Goal: Task Accomplishment & Management: Manage account settings

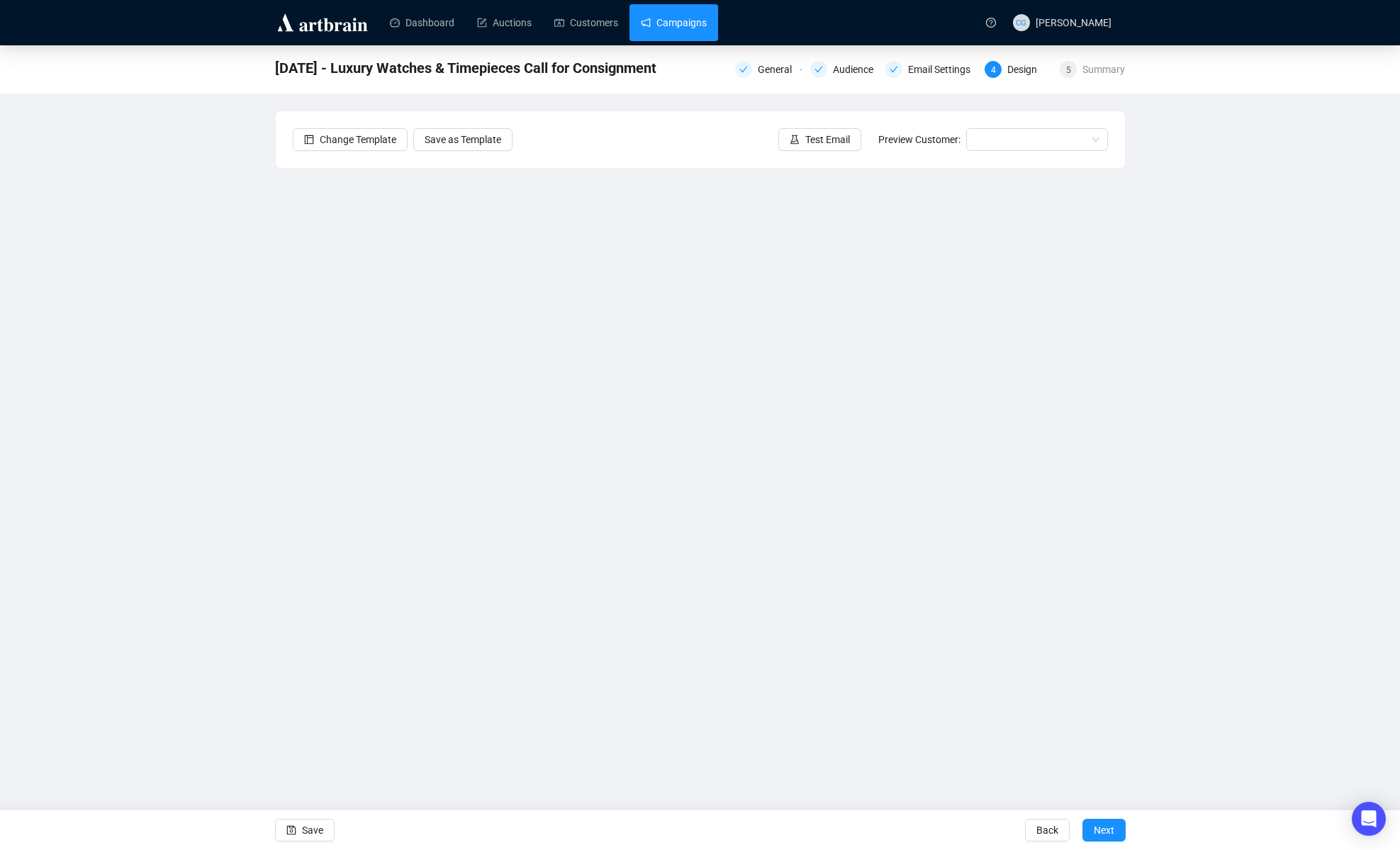
click at [671, 24] on link "Campaigns" at bounding box center [673, 22] width 66 height 37
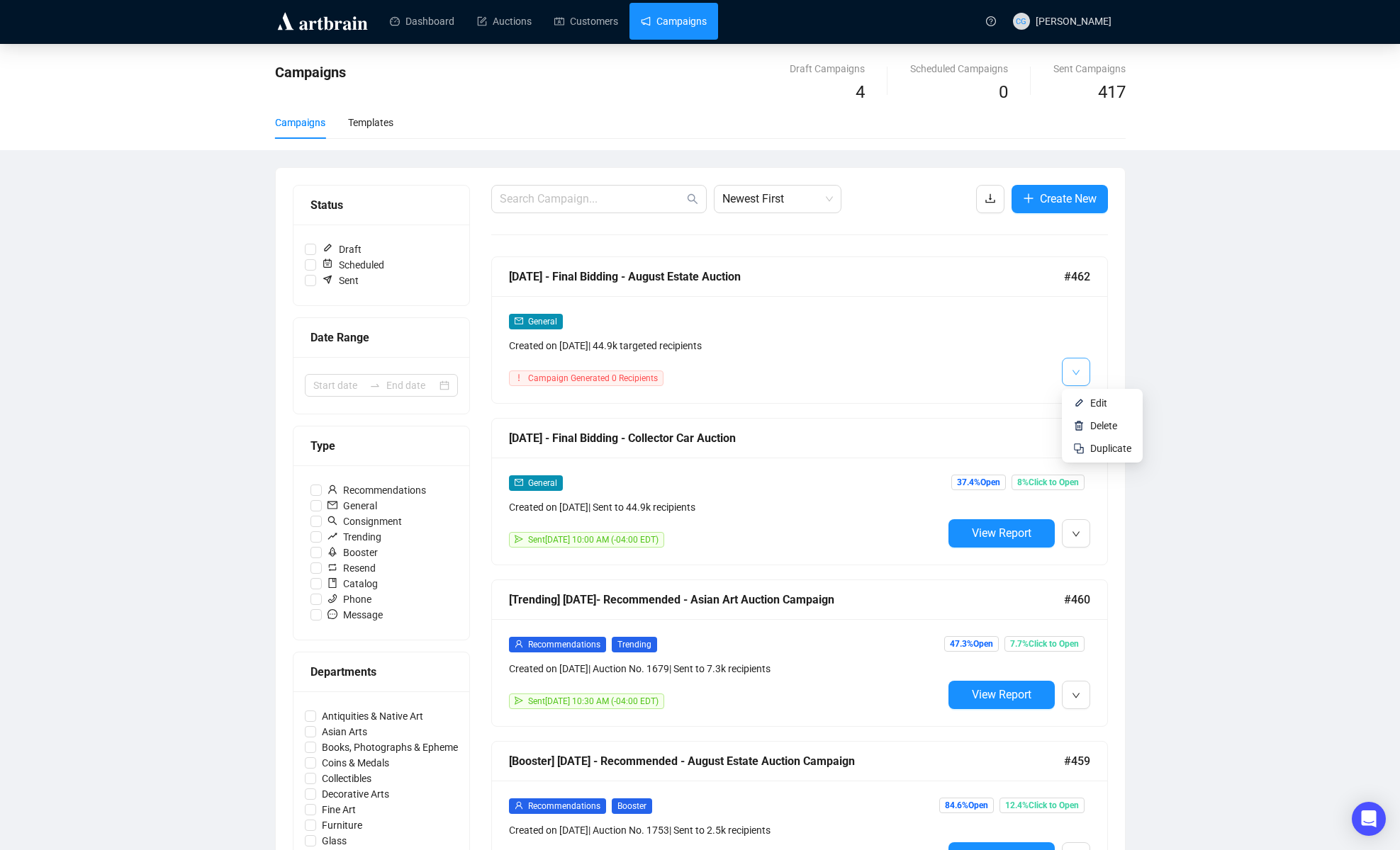
scroll to position [2, 0]
click at [1054, 373] on button "button" at bounding box center [1075, 370] width 28 height 28
click at [1054, 398] on span "Edit" at bounding box center [1099, 402] width 17 height 12
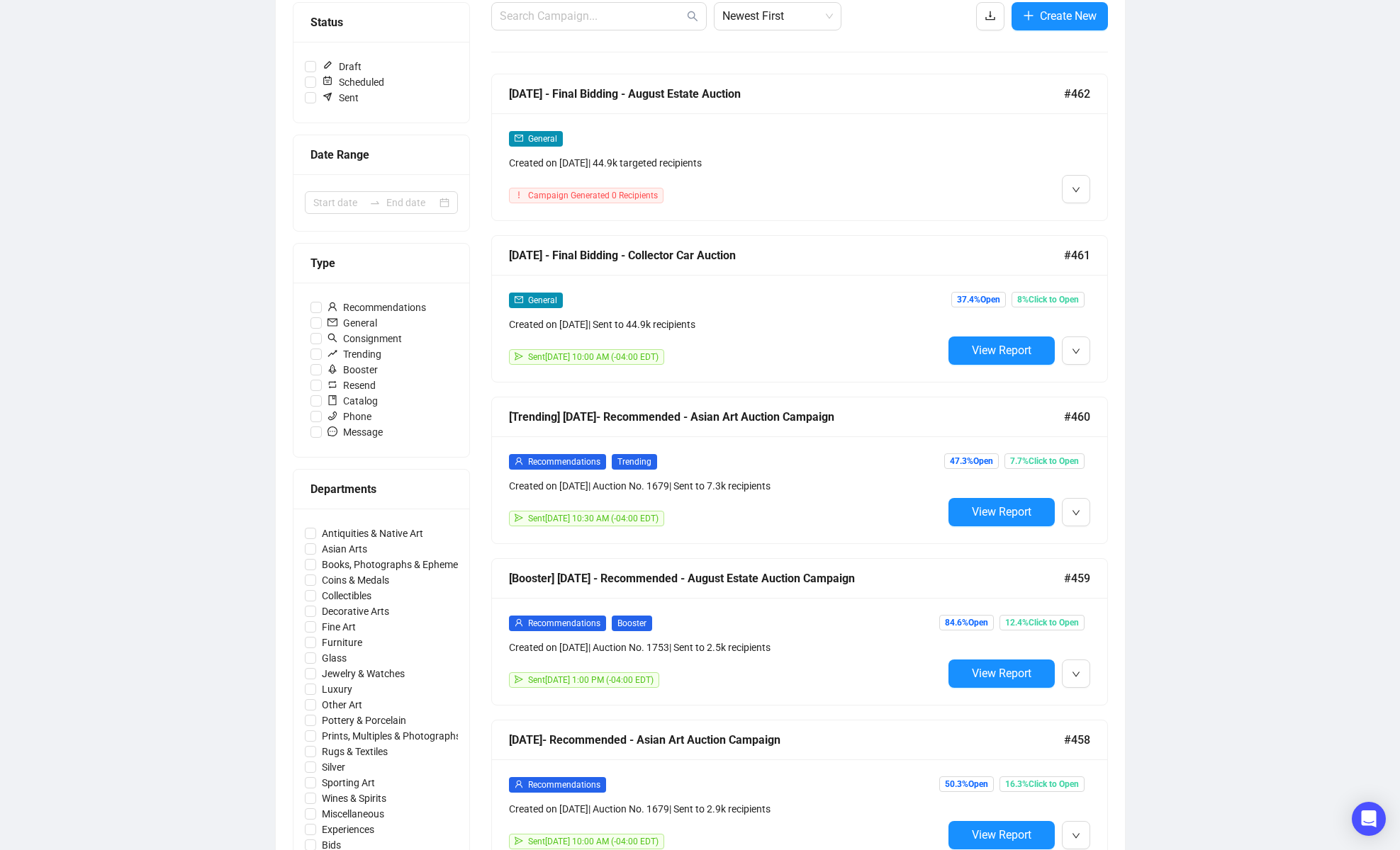
scroll to position [83, 0]
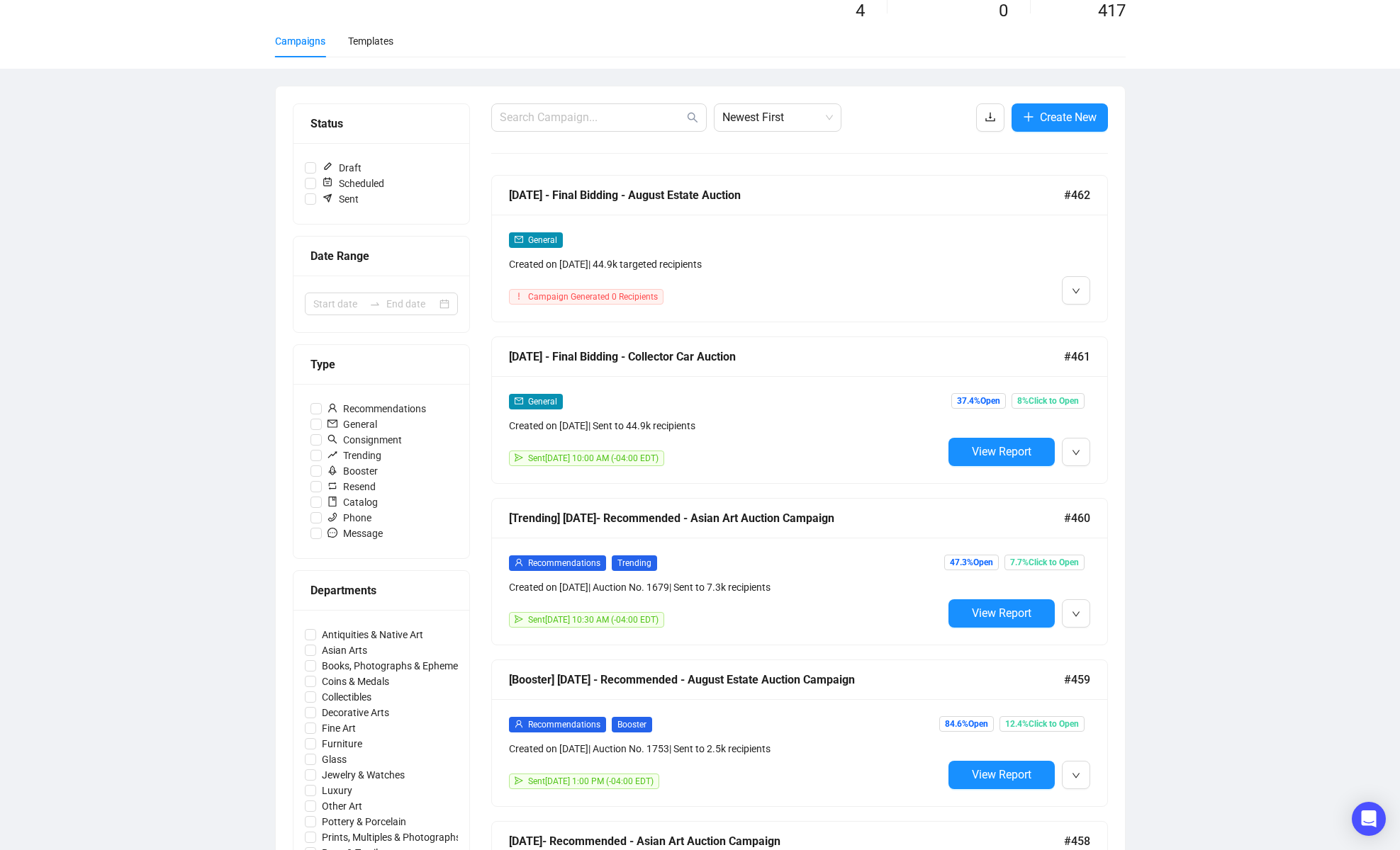
click at [570, 188] on div "[DATE] - Final Bidding - August Estate Auction" at bounding box center [787, 195] width 555 height 17
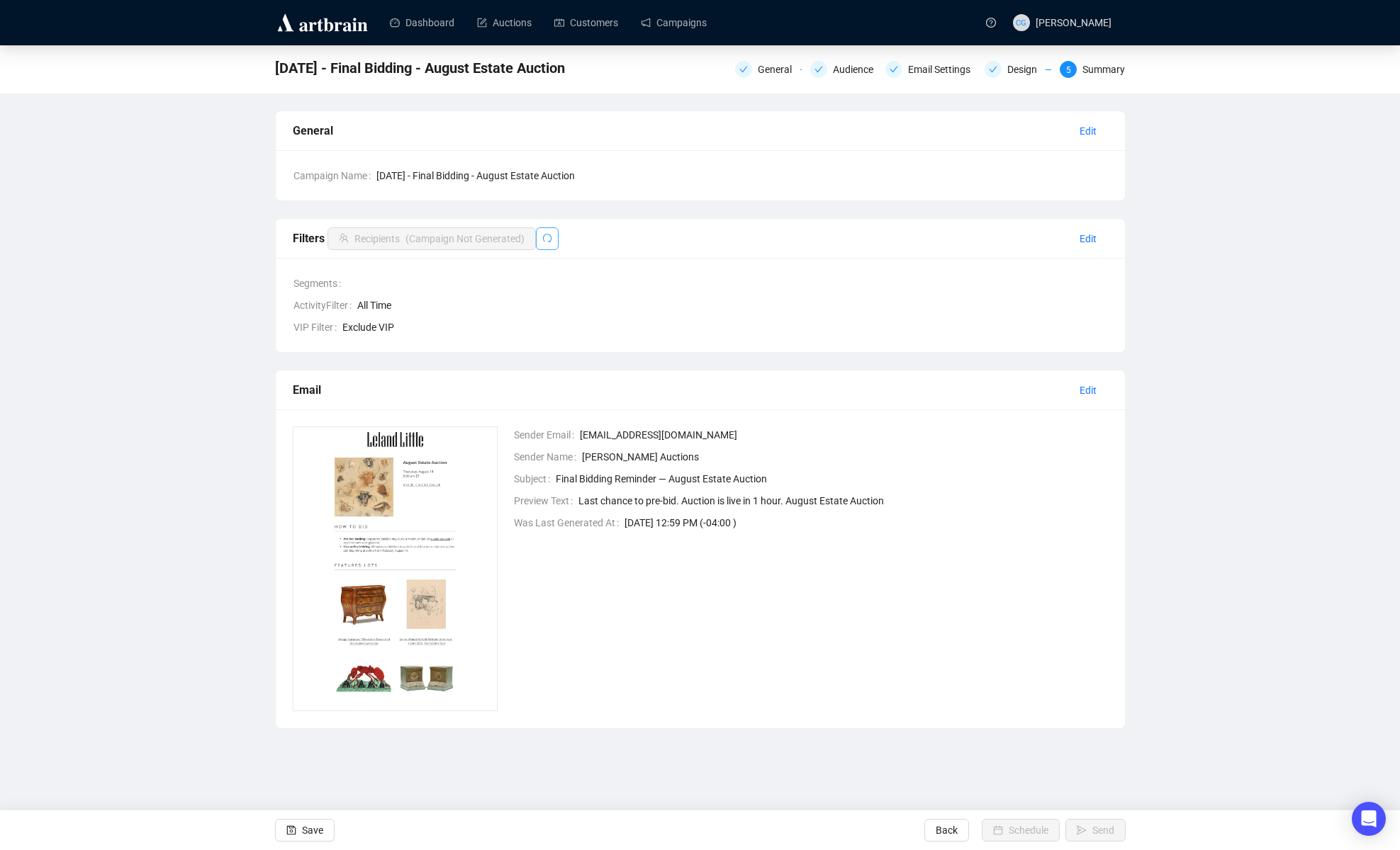
click at [558, 242] on button "button" at bounding box center [547, 238] width 22 height 22
click at [1054, 240] on span "Edit" at bounding box center [1088, 239] width 17 height 15
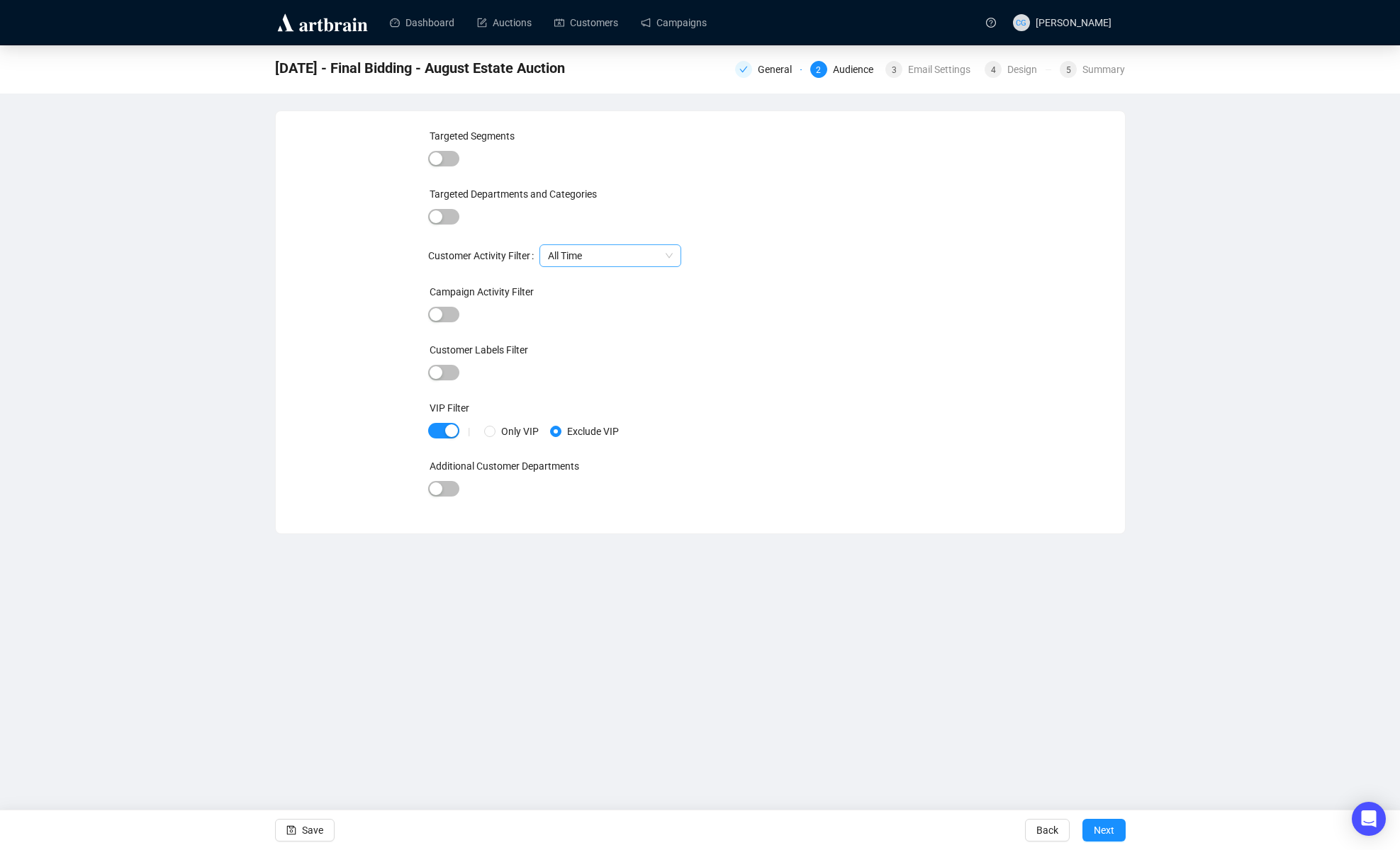
click at [632, 253] on span "All Time" at bounding box center [610, 255] width 125 height 21
click at [606, 290] on div "All Time" at bounding box center [615, 284] width 119 height 15
click at [447, 429] on div "button" at bounding box center [451, 430] width 13 height 13
click at [447, 429] on span "button" at bounding box center [443, 430] width 31 height 15
click at [897, 73] on div "3" at bounding box center [894, 70] width 17 height 17
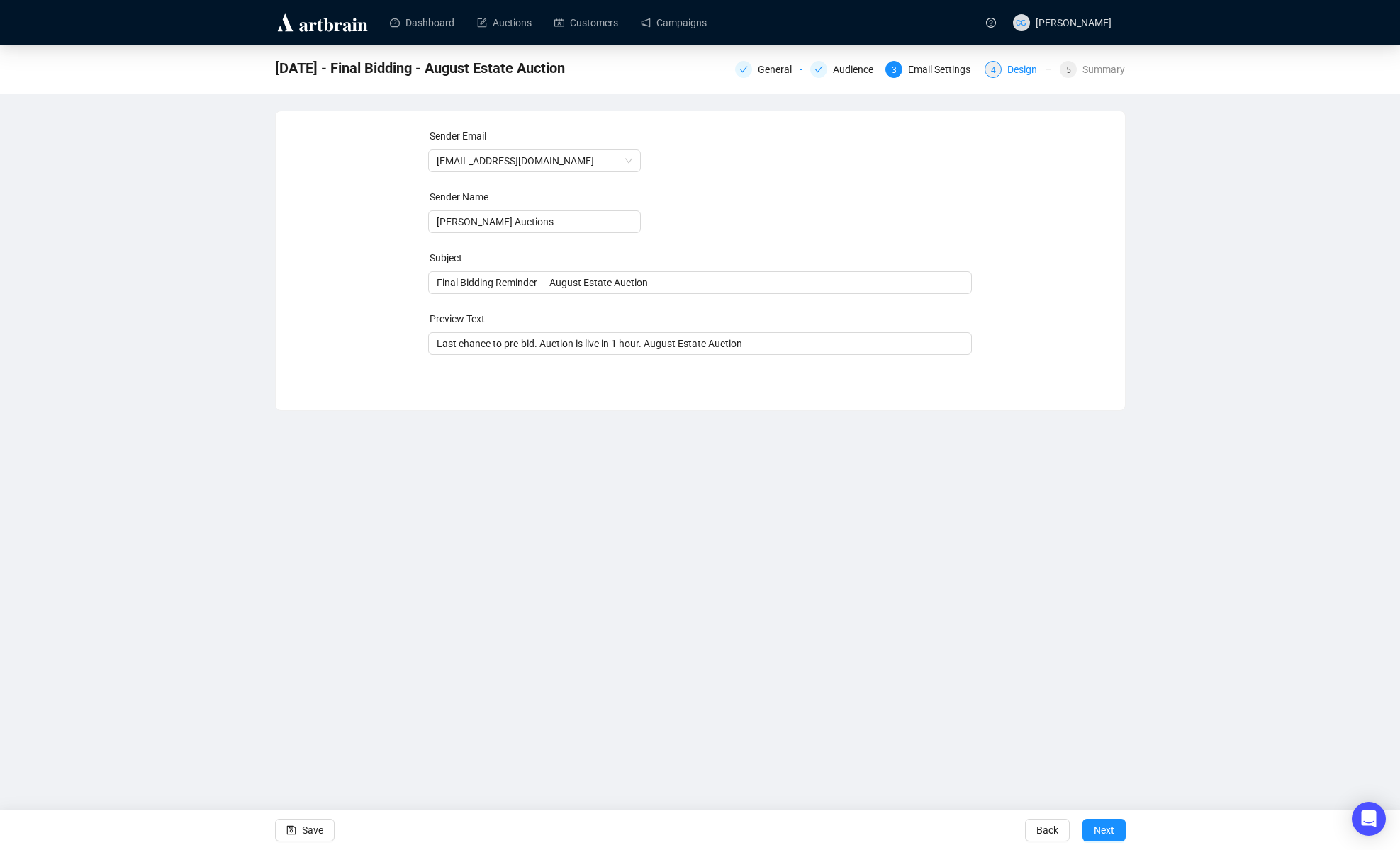
click at [994, 71] on div "4" at bounding box center [993, 70] width 17 height 17
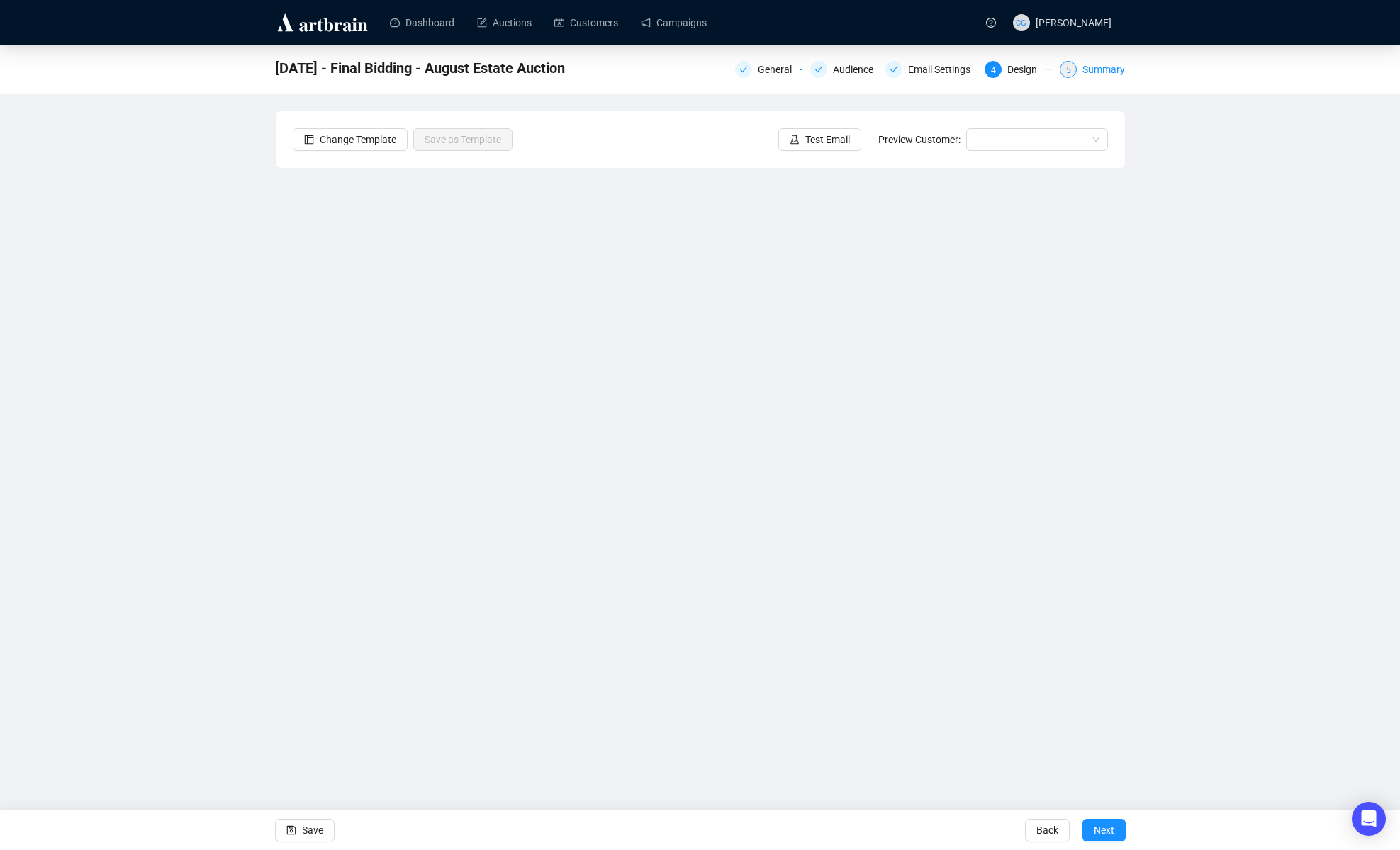
click at [1054, 72] on div "5 Summary" at bounding box center [1091, 70] width 65 height 17
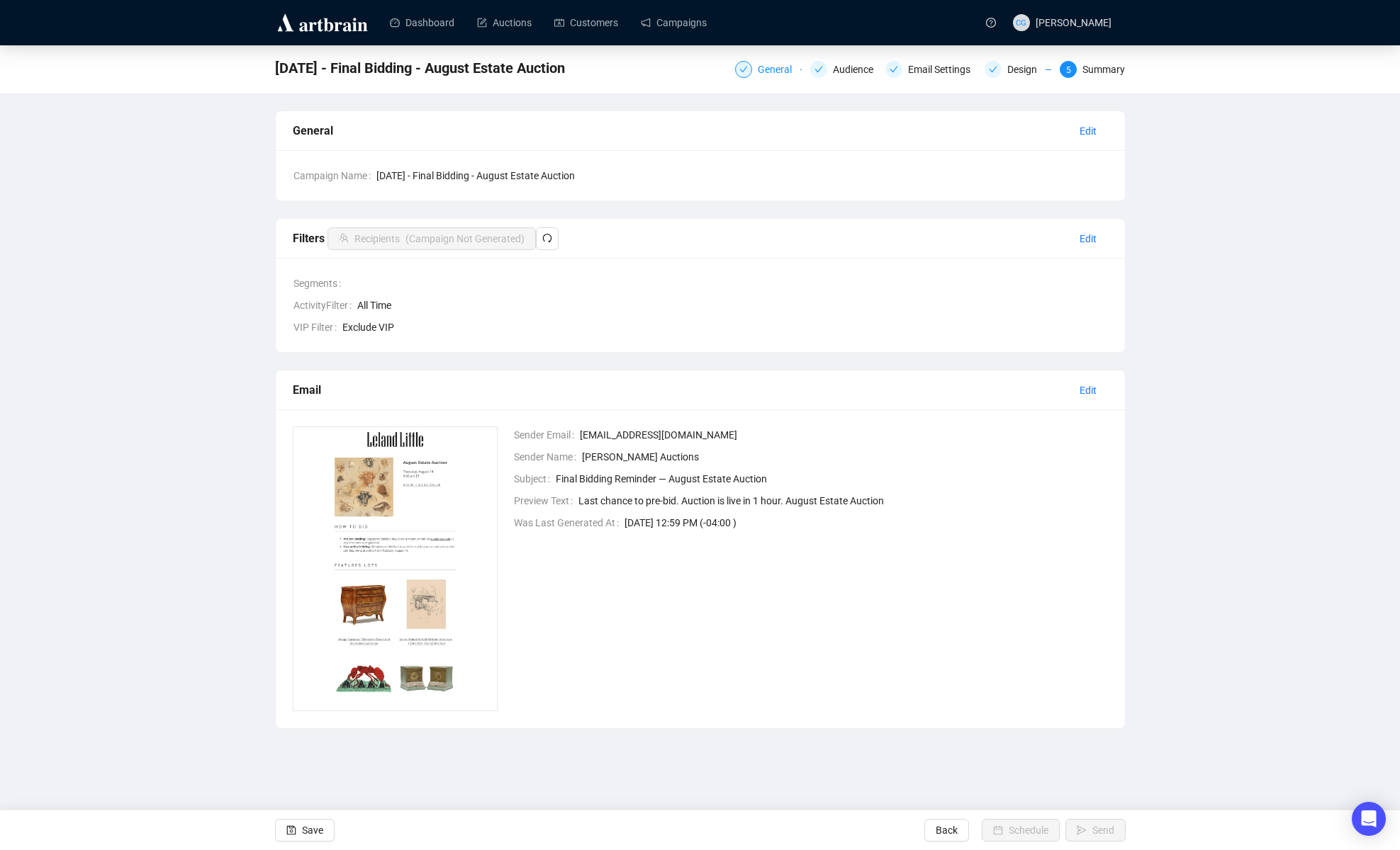
click at [740, 67] on div at bounding box center [744, 70] width 17 height 17
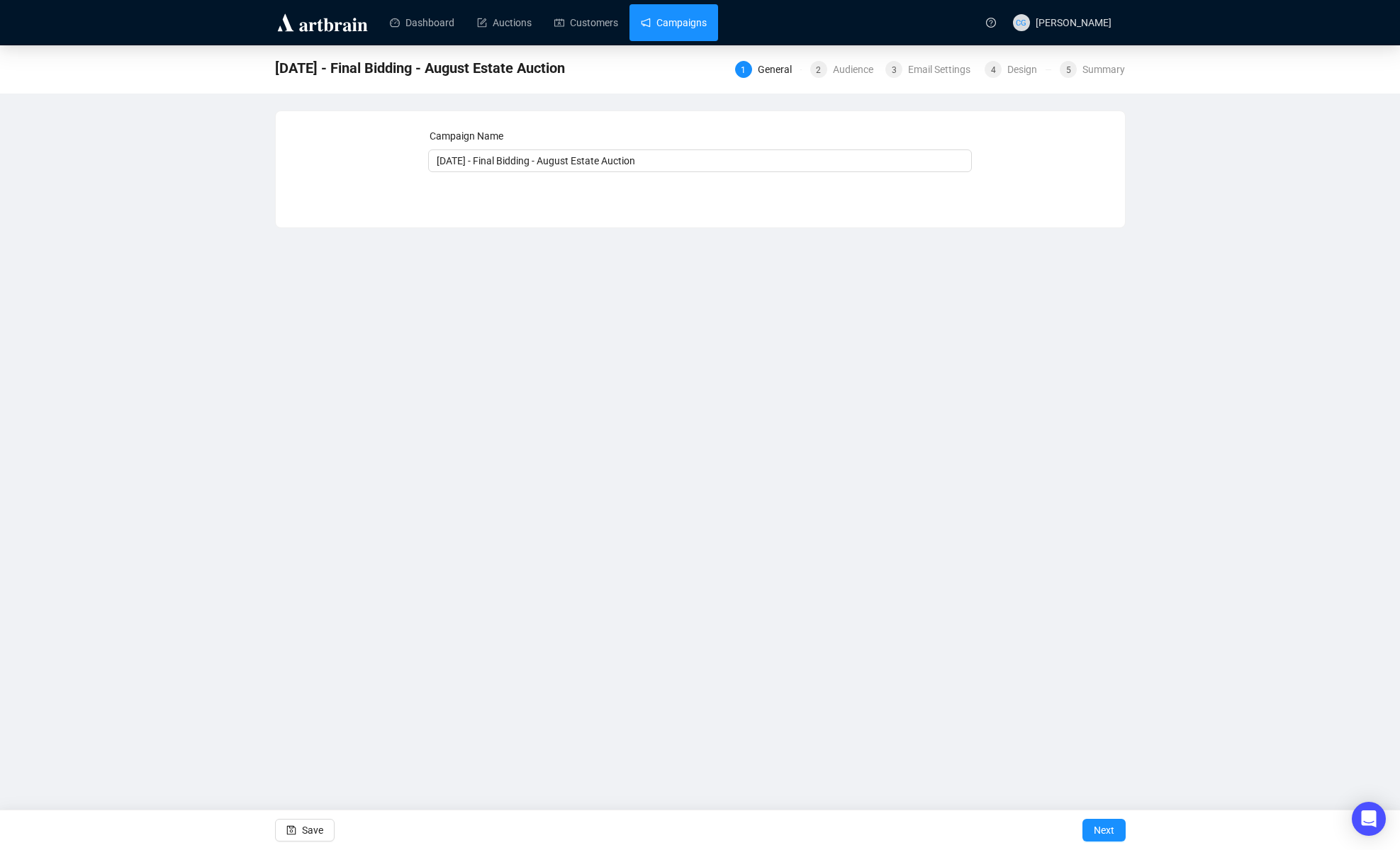
click at [671, 22] on link "Campaigns" at bounding box center [673, 22] width 66 height 37
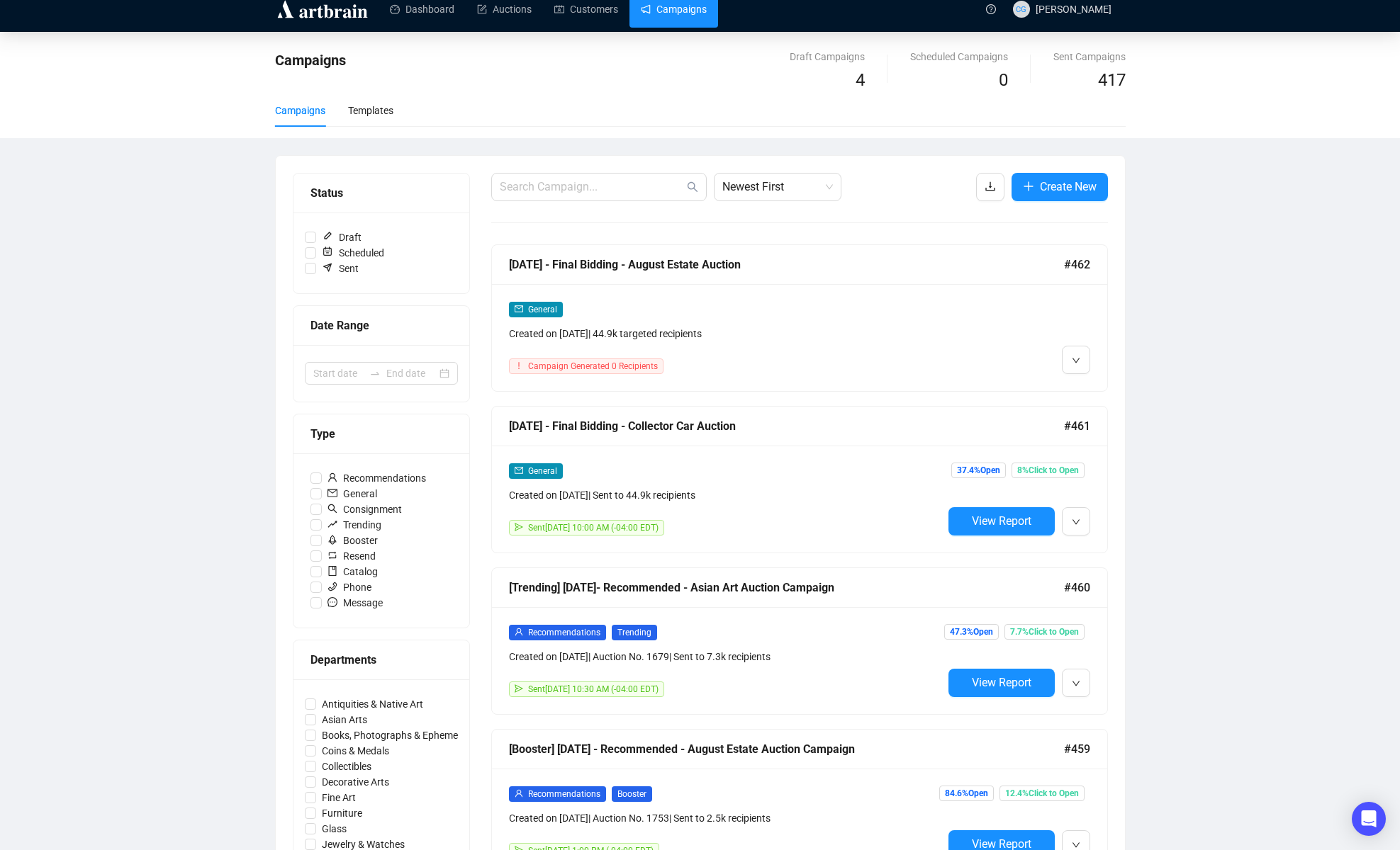
scroll to position [15, 0]
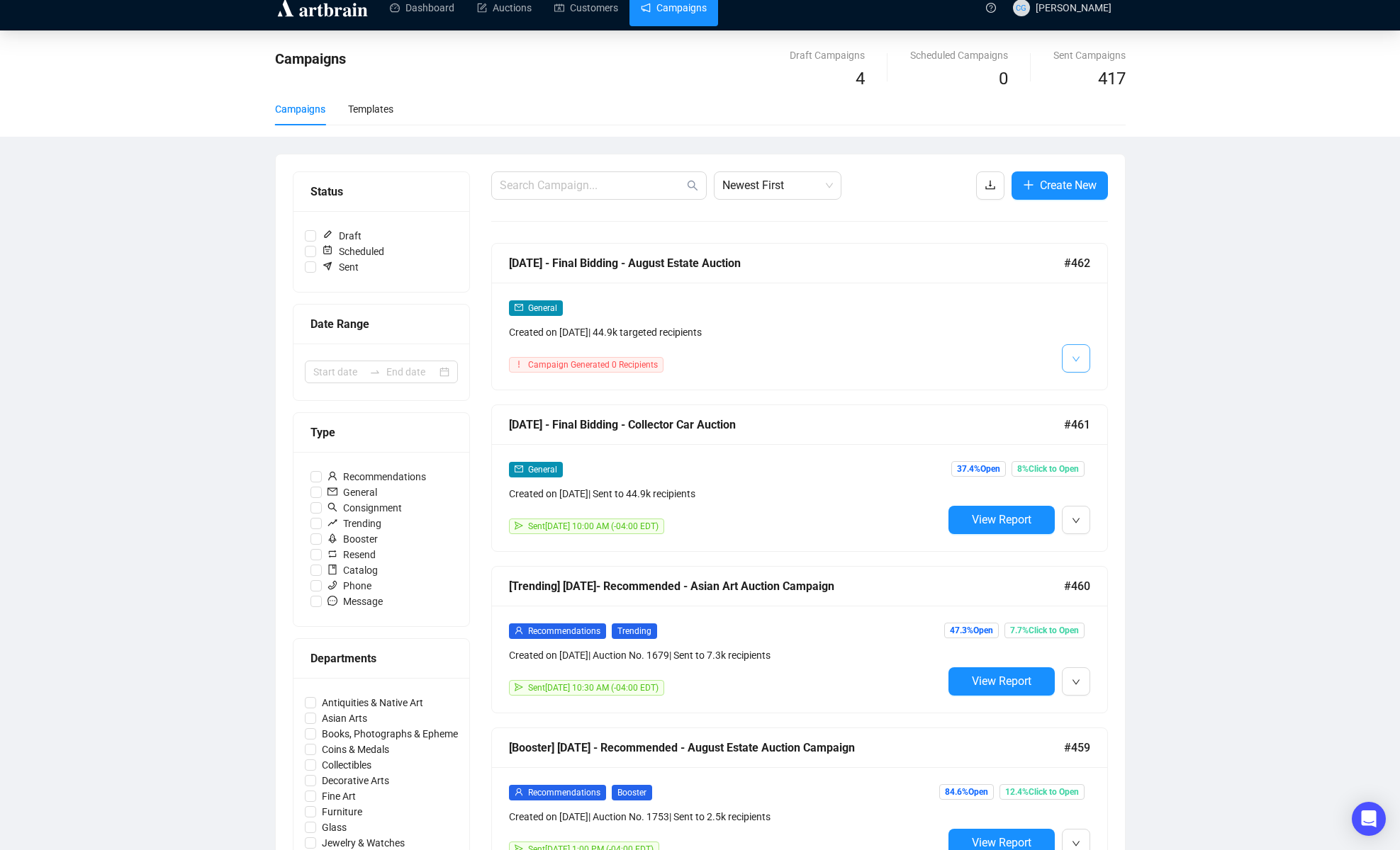
click at [1054, 367] on button "button" at bounding box center [1075, 358] width 28 height 28
click at [1054, 433] on span "Duplicate" at bounding box center [1111, 435] width 41 height 12
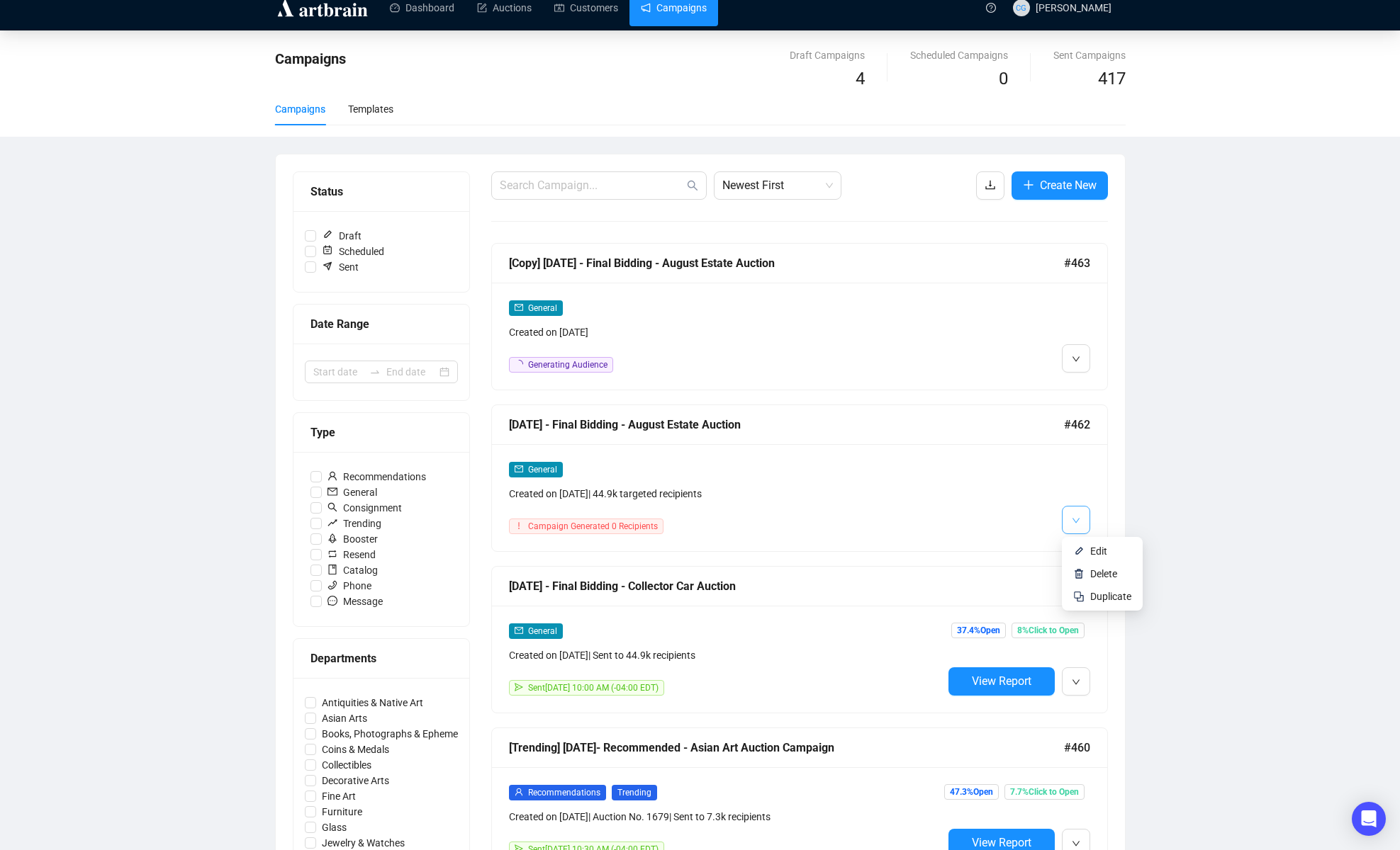
click at [1054, 503] on icon "down" at bounding box center [1076, 520] width 9 height 9
click at [1054, 356] on icon "down" at bounding box center [1076, 359] width 9 height 9
click at [679, 261] on div "[Copy] [DATE] - Final Bidding - August Estate Auction" at bounding box center [787, 263] width 555 height 17
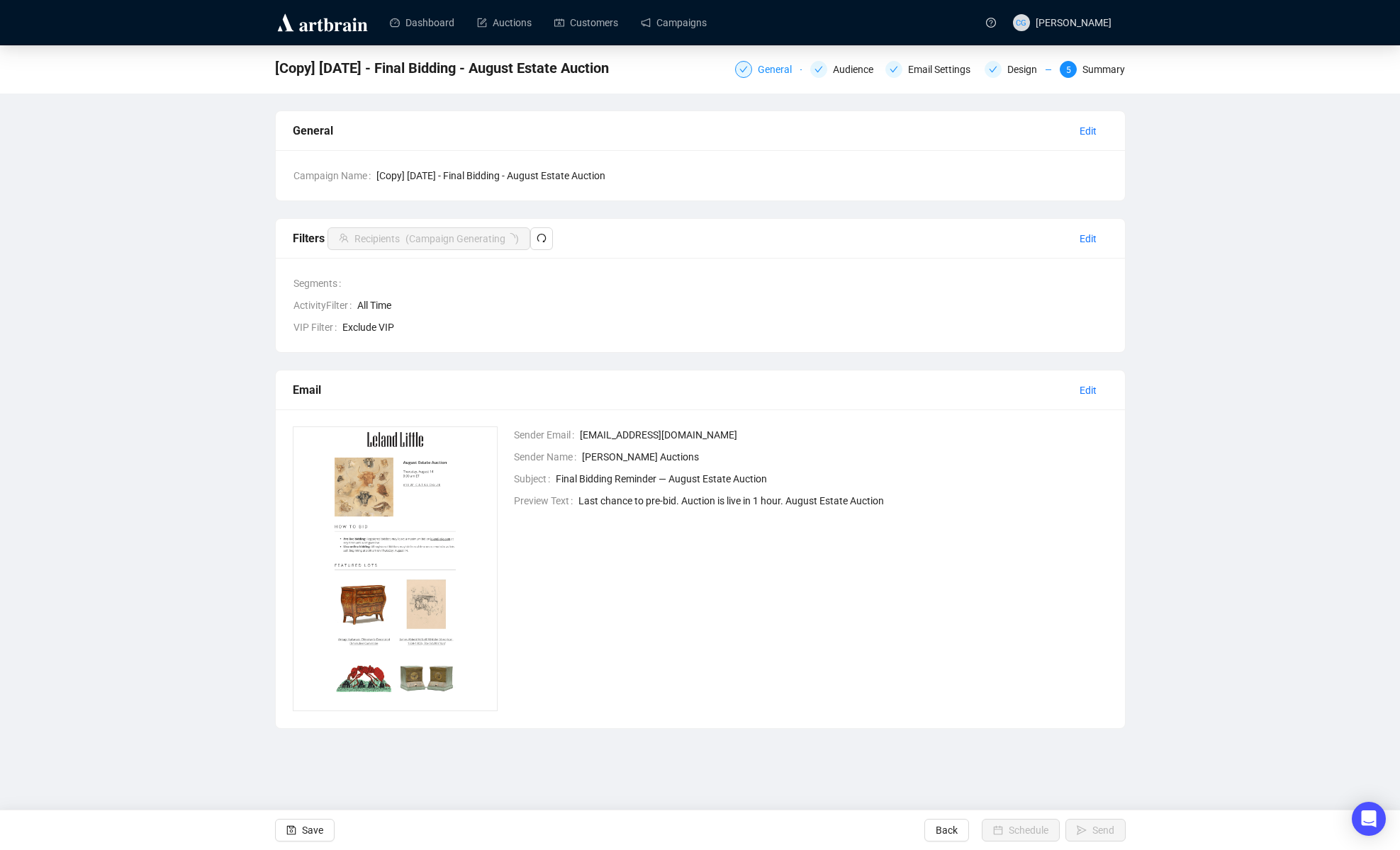
click at [758, 71] on div "General" at bounding box center [779, 70] width 43 height 17
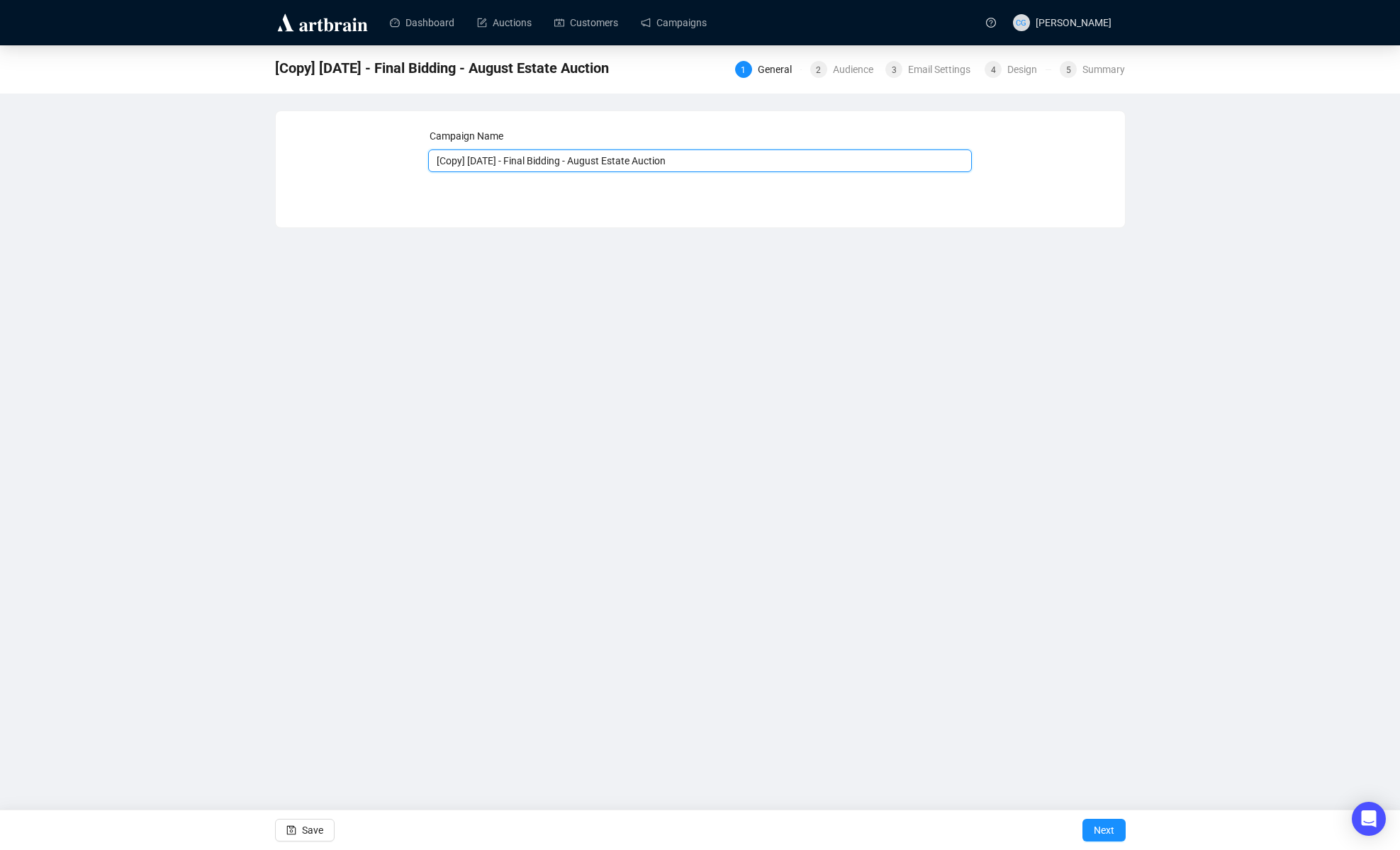
drag, startPoint x: 470, startPoint y: 161, endPoint x: 413, endPoint y: 168, distance: 57.4
click at [413, 168] on div "Campaign Name [Copy] [DATE] - Final Bidding - August Estate Auction Save Next" at bounding box center [700, 159] width 815 height 61
type input "[DATE] - Final Bidding - August Estate Auction"
click at [818, 73] on div "2" at bounding box center [819, 70] width 17 height 17
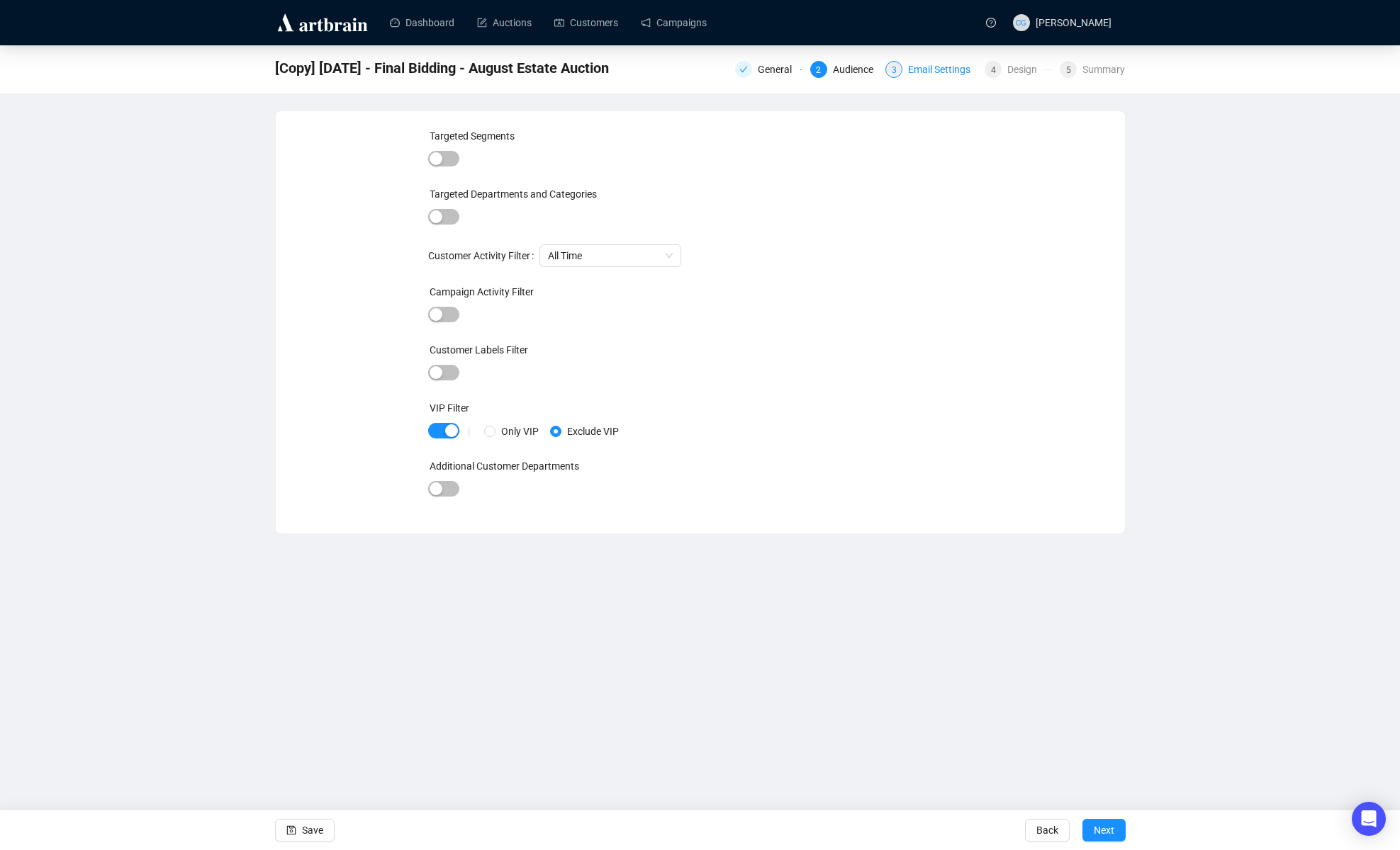
click at [910, 73] on div "Email Settings" at bounding box center [942, 70] width 71 height 17
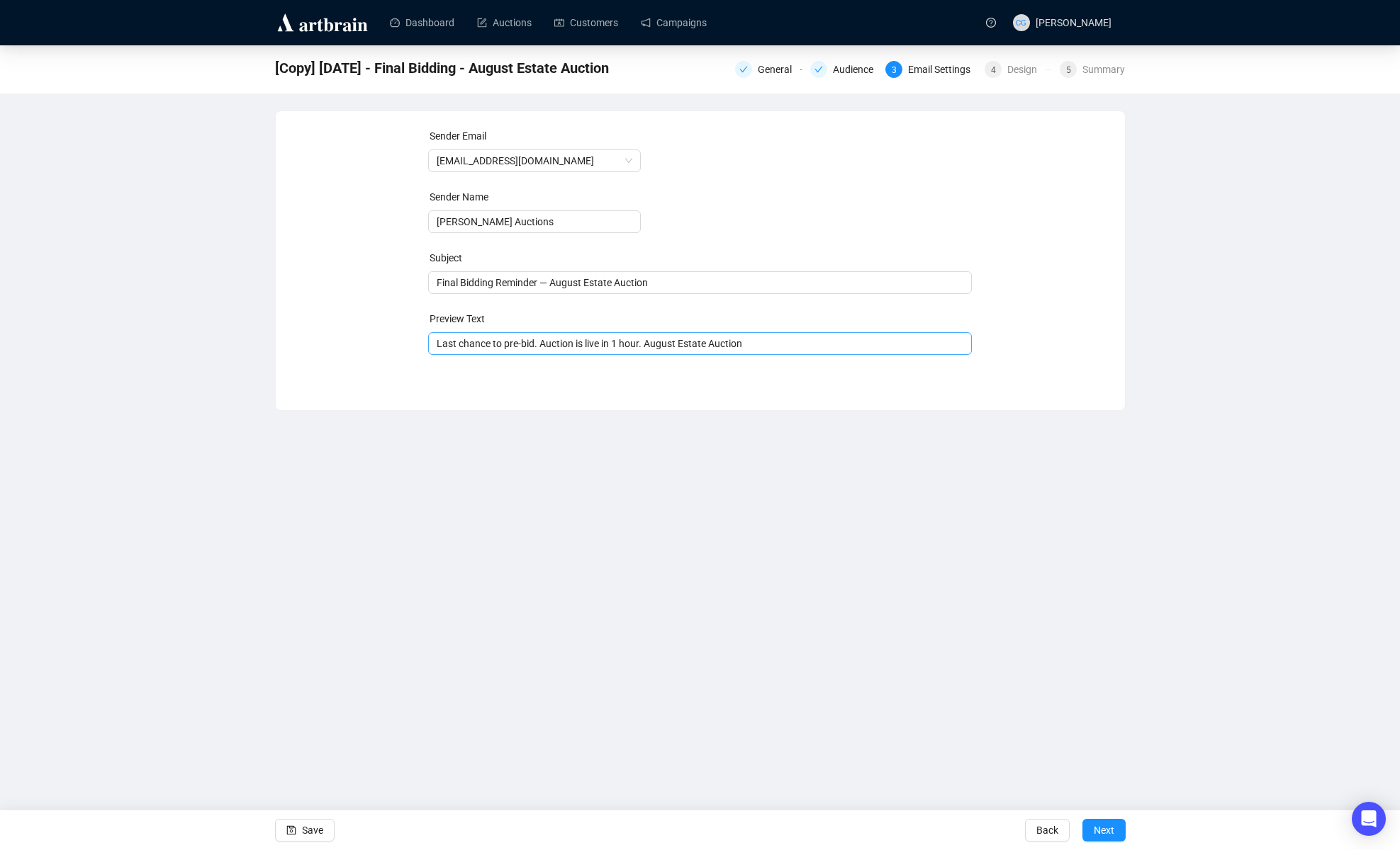
click at [637, 346] on span "Last chance to pre-bid. Auction is live in 1 hour. August Estate Auction" at bounding box center [700, 343] width 544 height 12
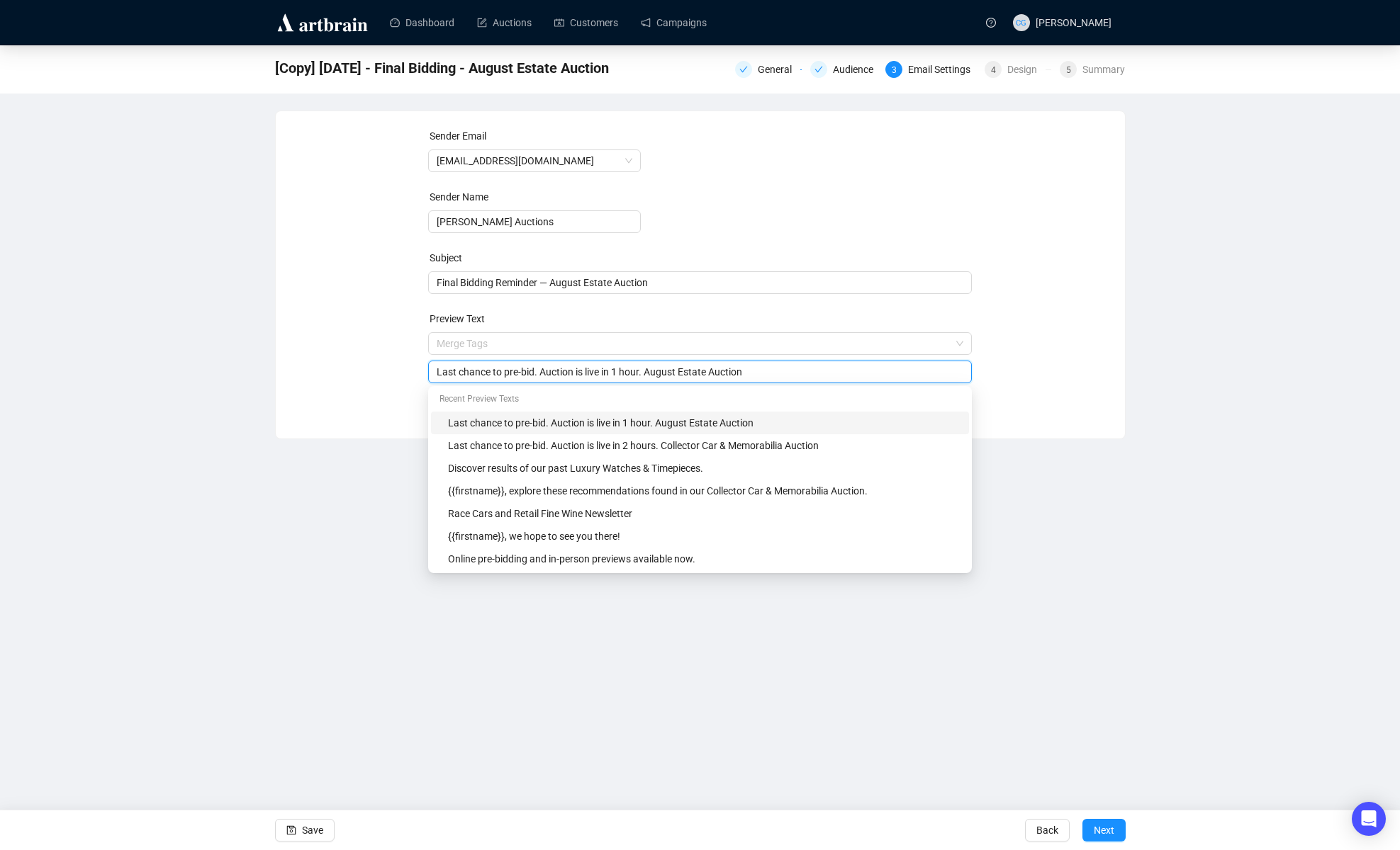
click at [672, 420] on div "Last chance to pre-bid. Auction is live in 1 hour. August Estate Auction" at bounding box center [704, 423] width 513 height 15
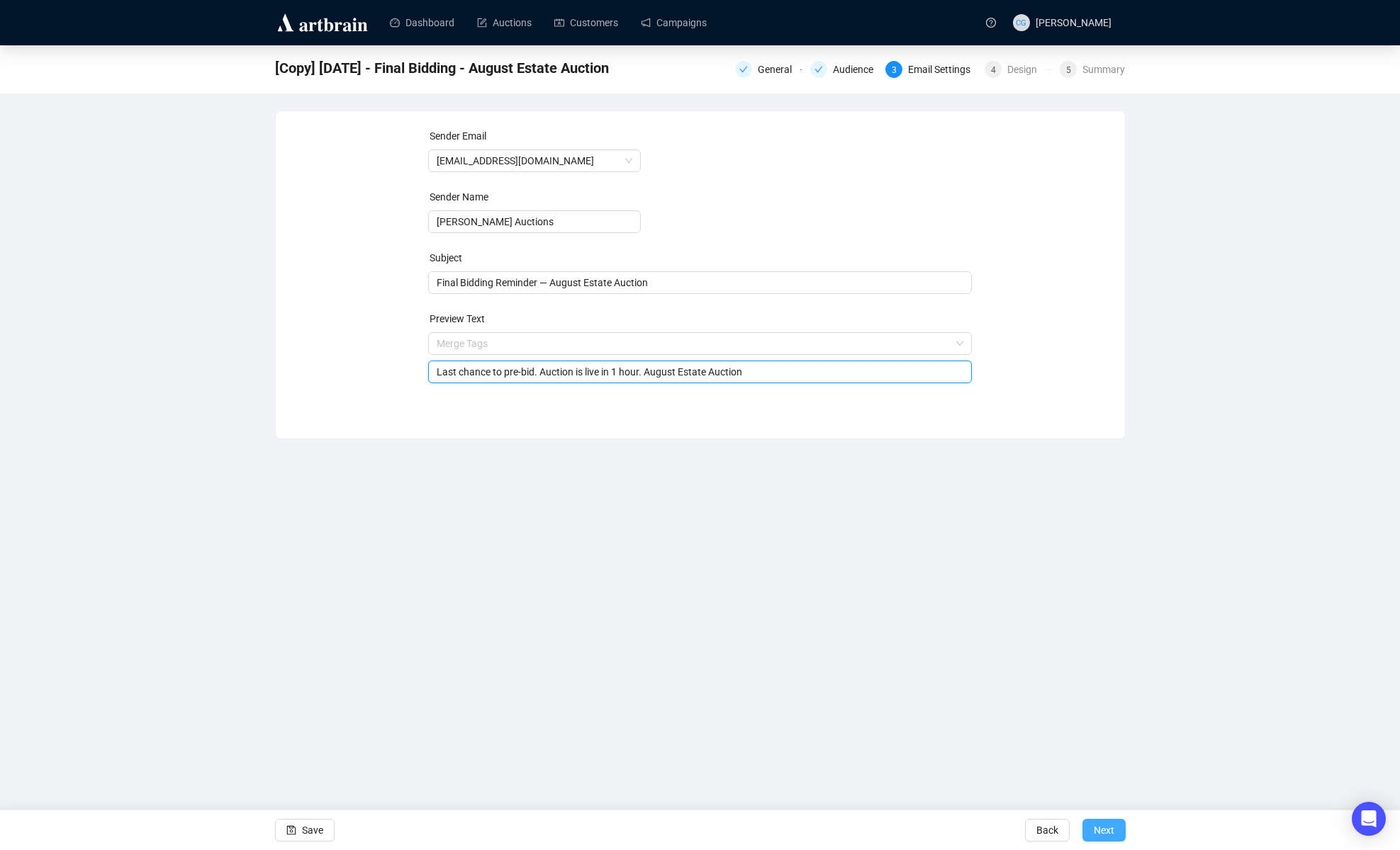
click at [1054, 503] on span "Next" at bounding box center [1103, 830] width 20 height 40
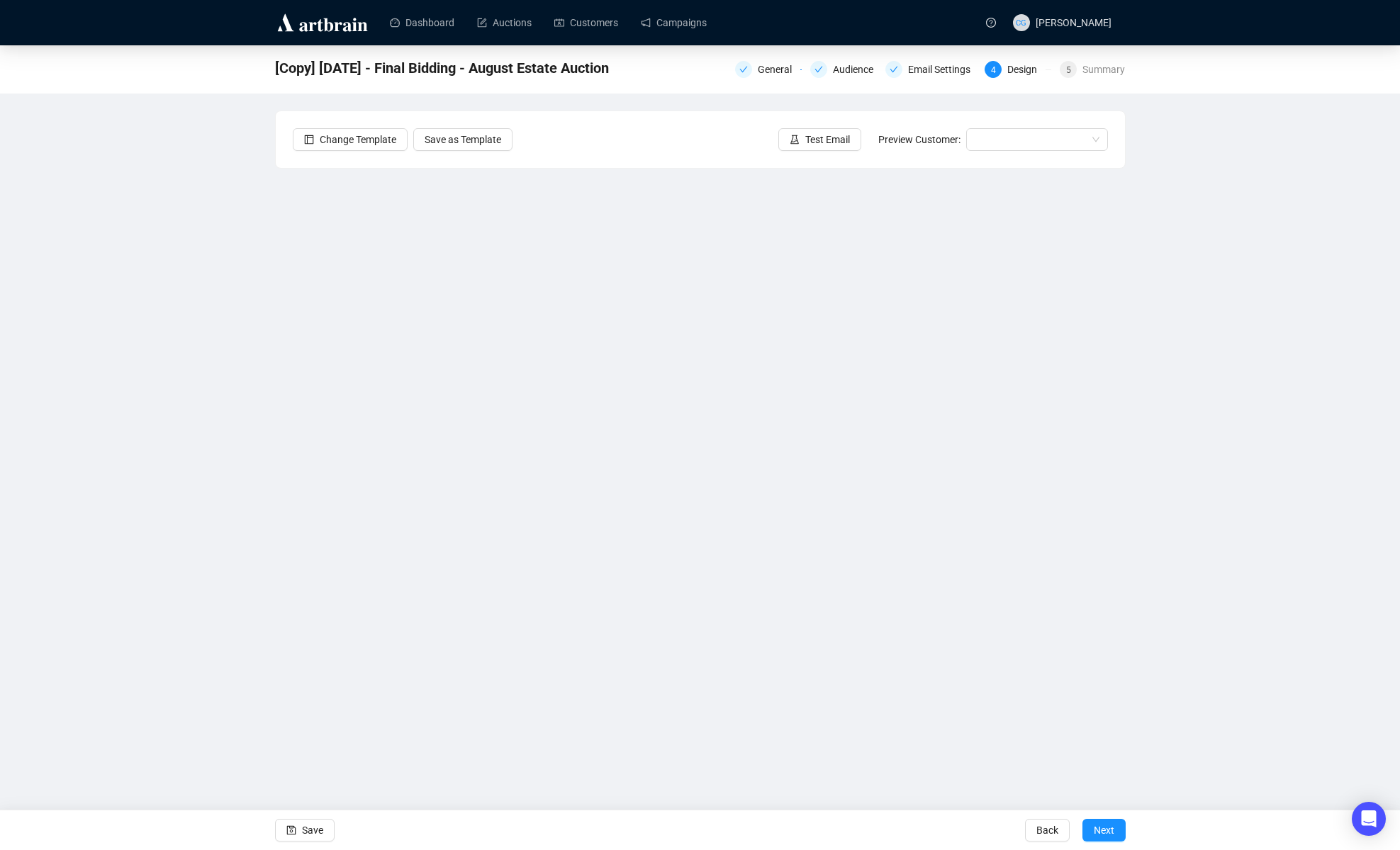
click at [311, 63] on span "[Copy] [DATE] - Final Bidding - August Estate Auction" at bounding box center [441, 68] width 334 height 22
click at [760, 71] on div "General" at bounding box center [779, 70] width 43 height 17
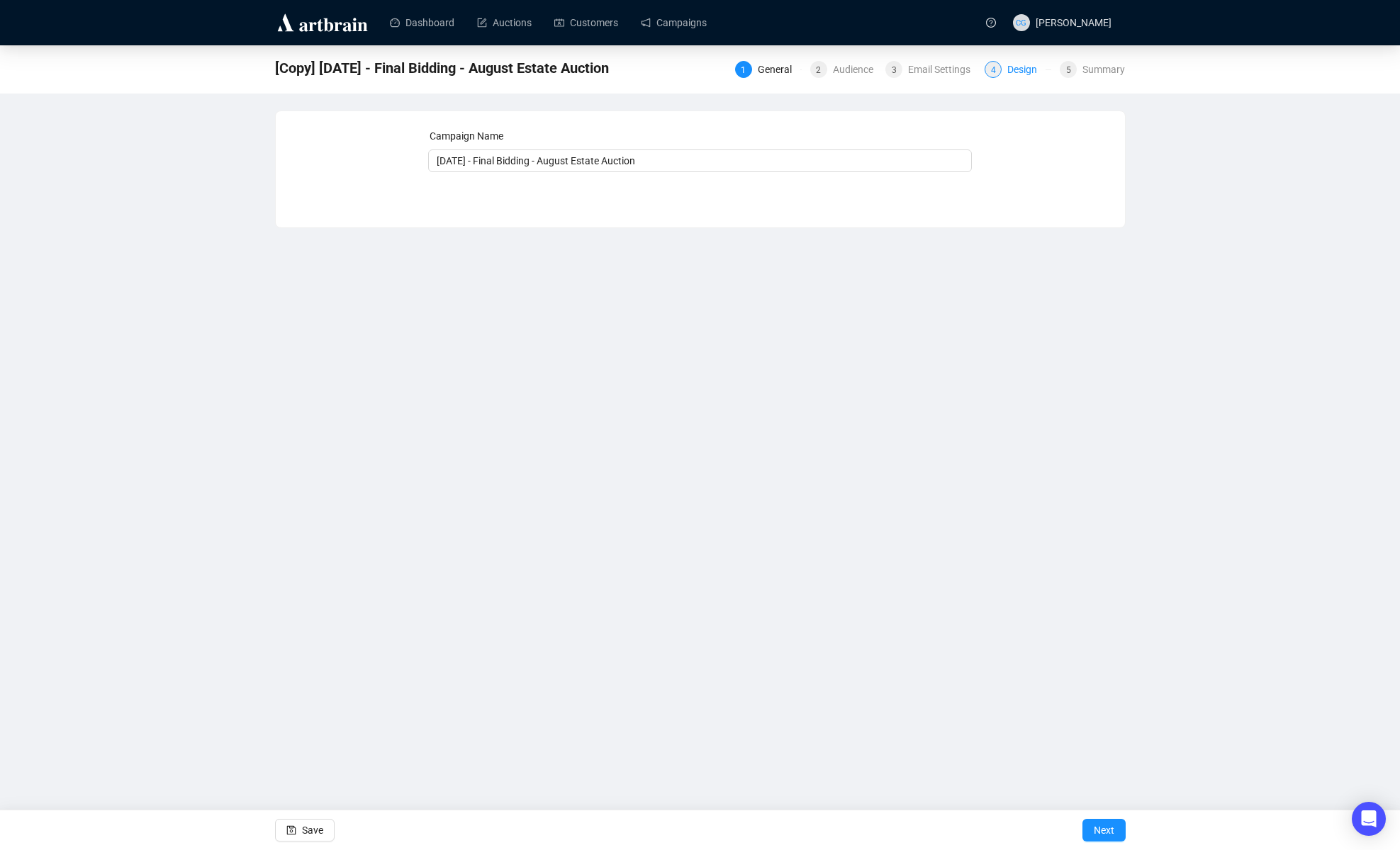
click at [991, 71] on span "4" at bounding box center [993, 70] width 5 height 10
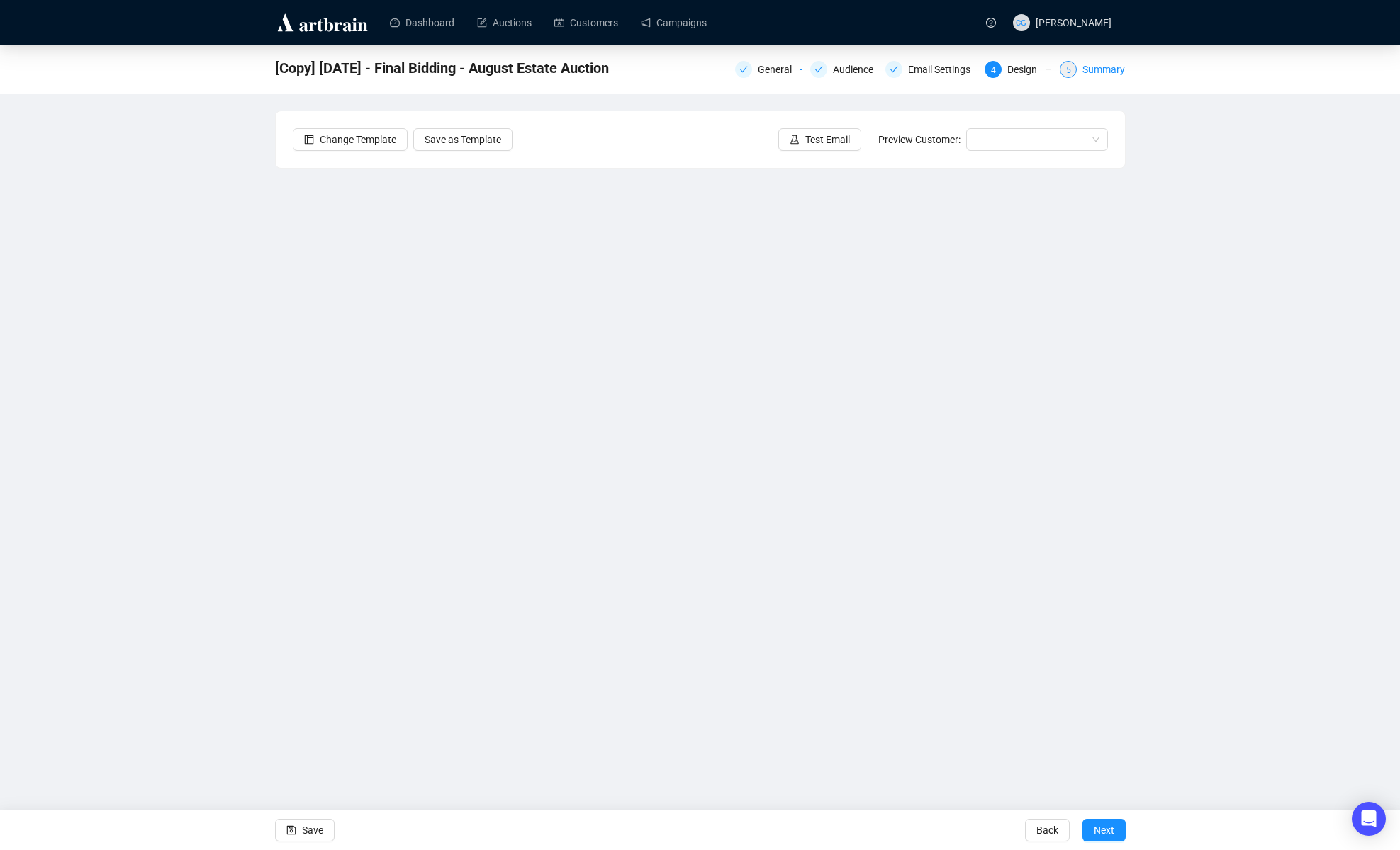
click at [1054, 71] on div "5" at bounding box center [1068, 70] width 17 height 17
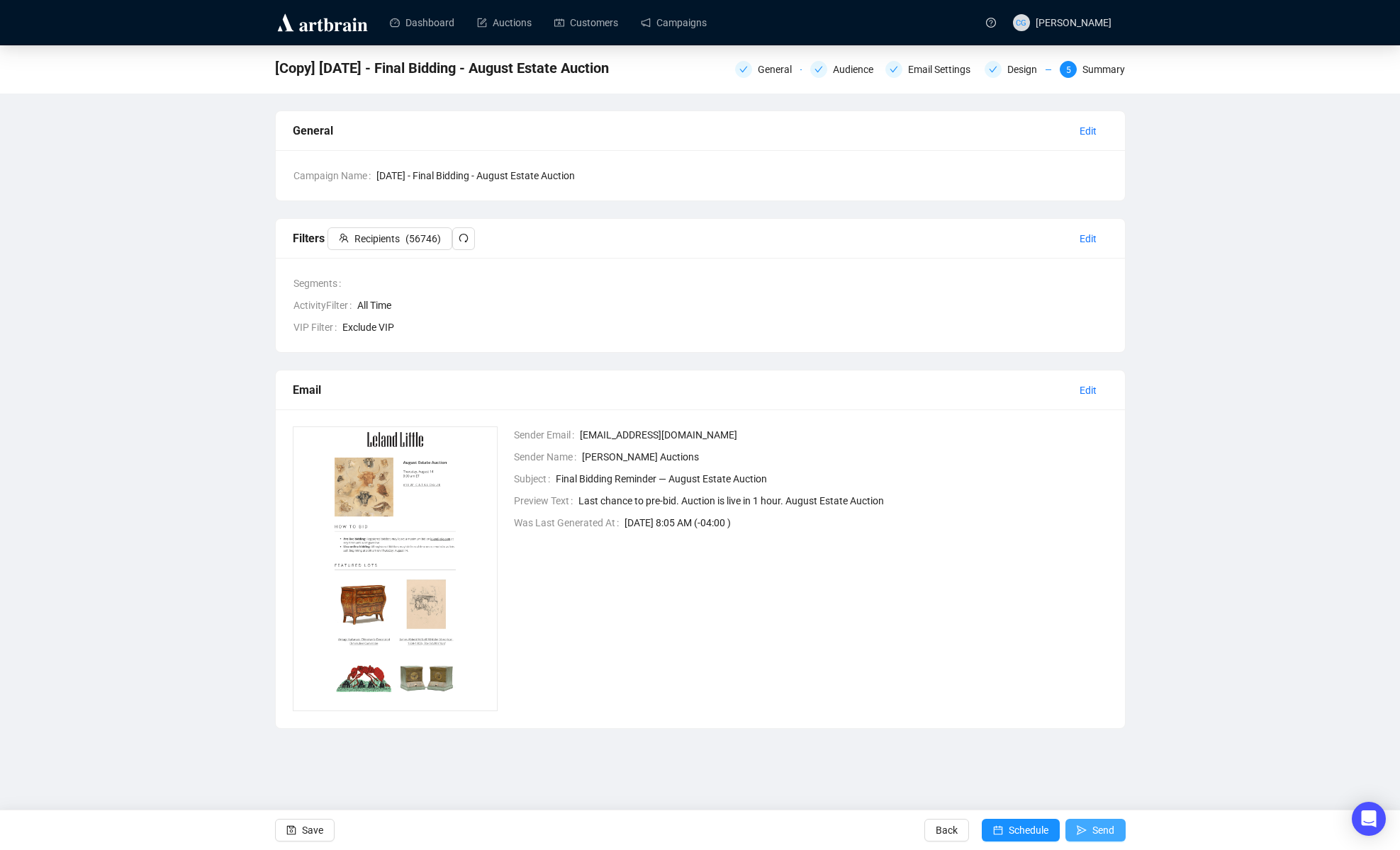
click at [1054, 503] on span "Send" at bounding box center [1103, 830] width 22 height 40
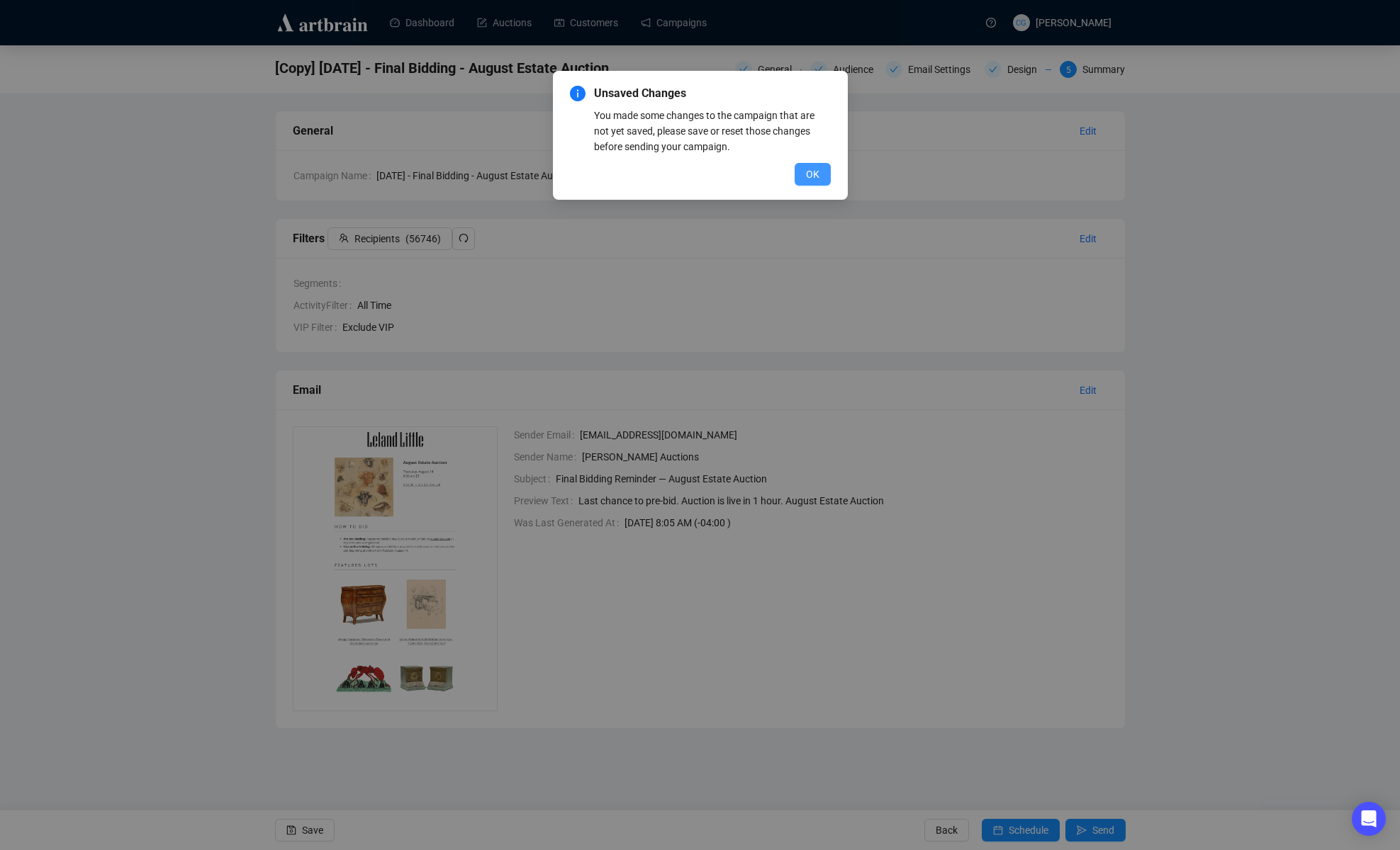
click at [818, 171] on span "OK" at bounding box center [813, 174] width 14 height 15
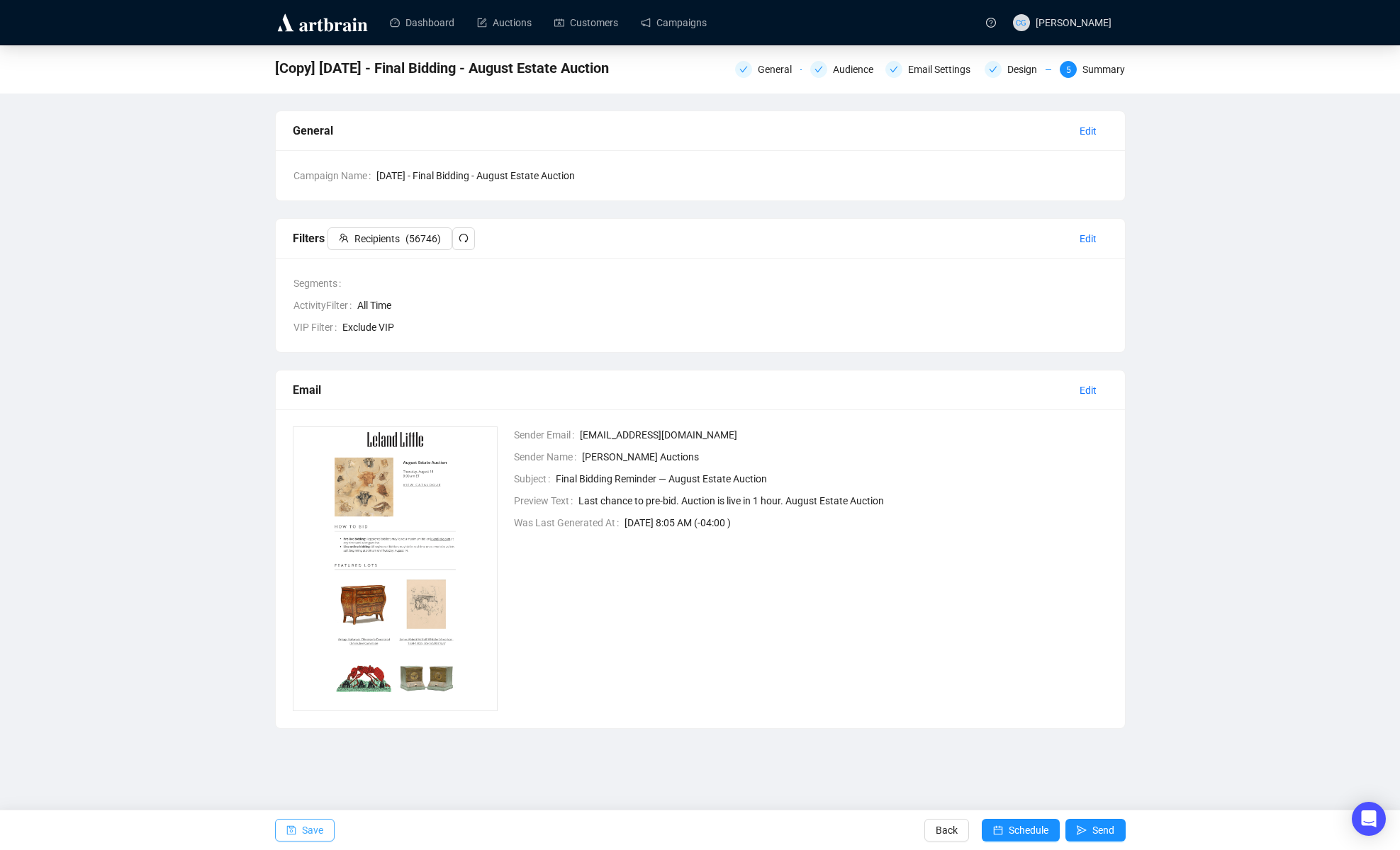
click at [286, 503] on icon "save" at bounding box center [291, 830] width 10 height 10
click at [1054, 503] on button "Send" at bounding box center [1095, 830] width 60 height 22
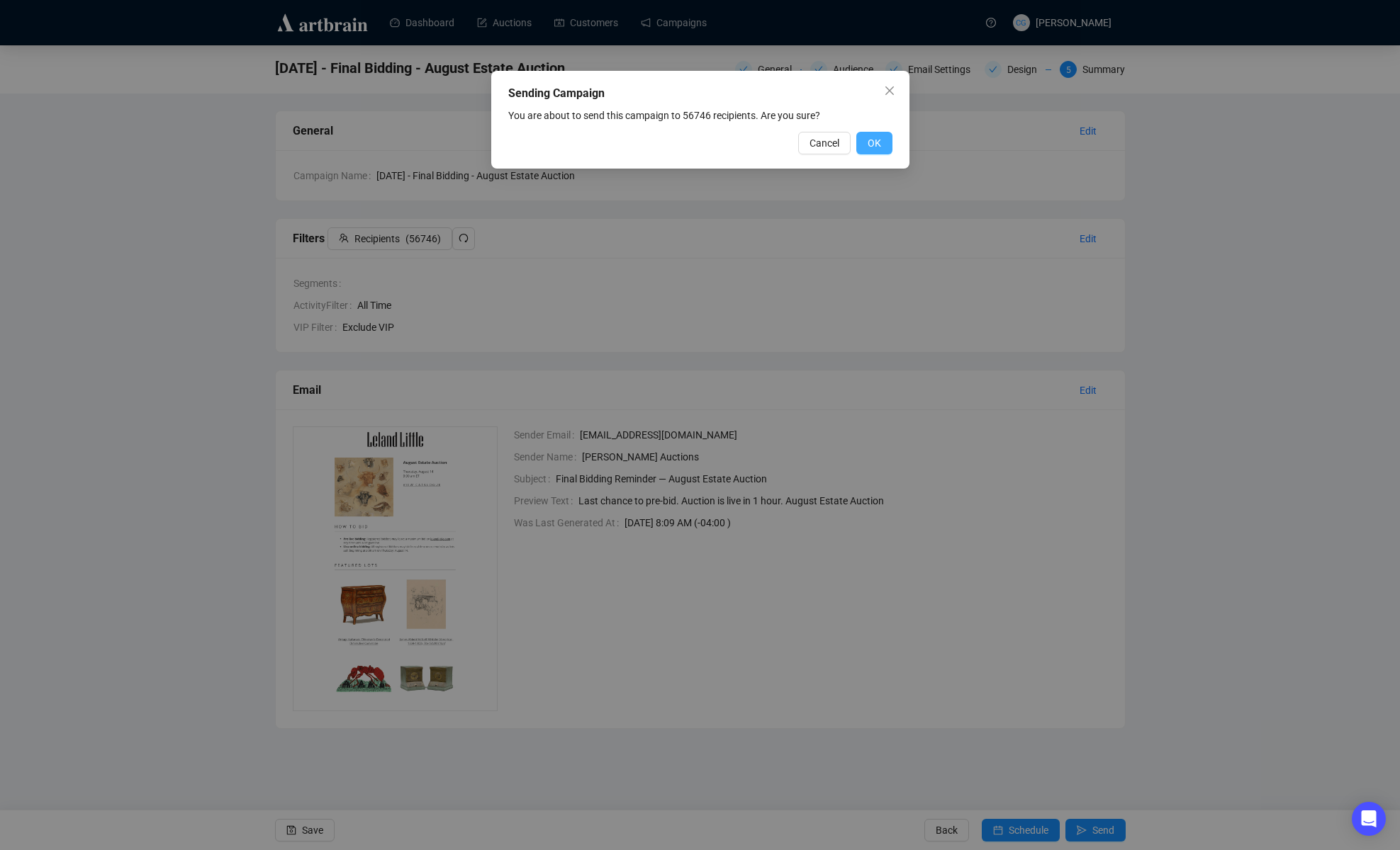
click at [876, 142] on span "OK" at bounding box center [875, 143] width 14 height 15
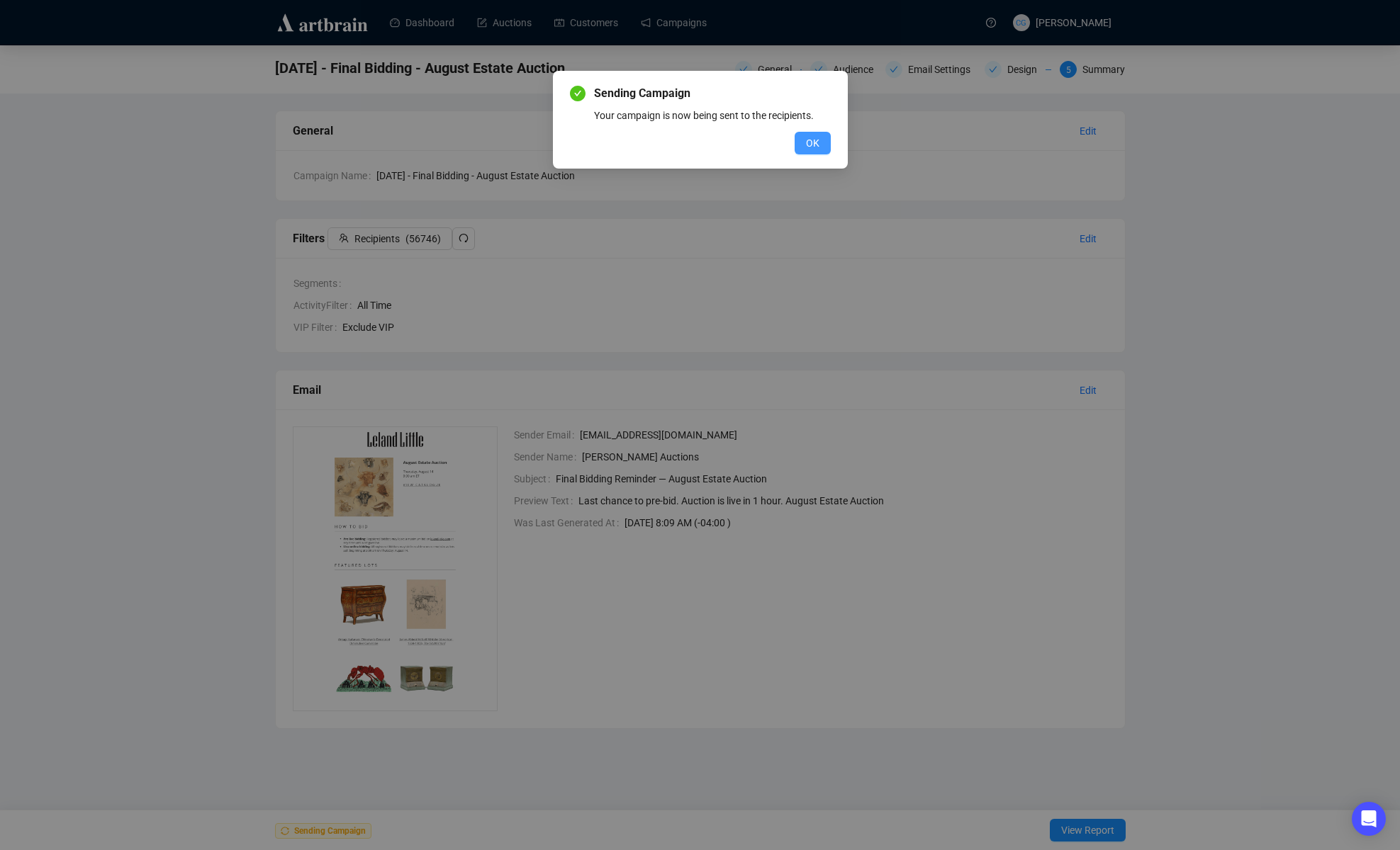
click at [802, 144] on button "OK" at bounding box center [812, 142] width 36 height 22
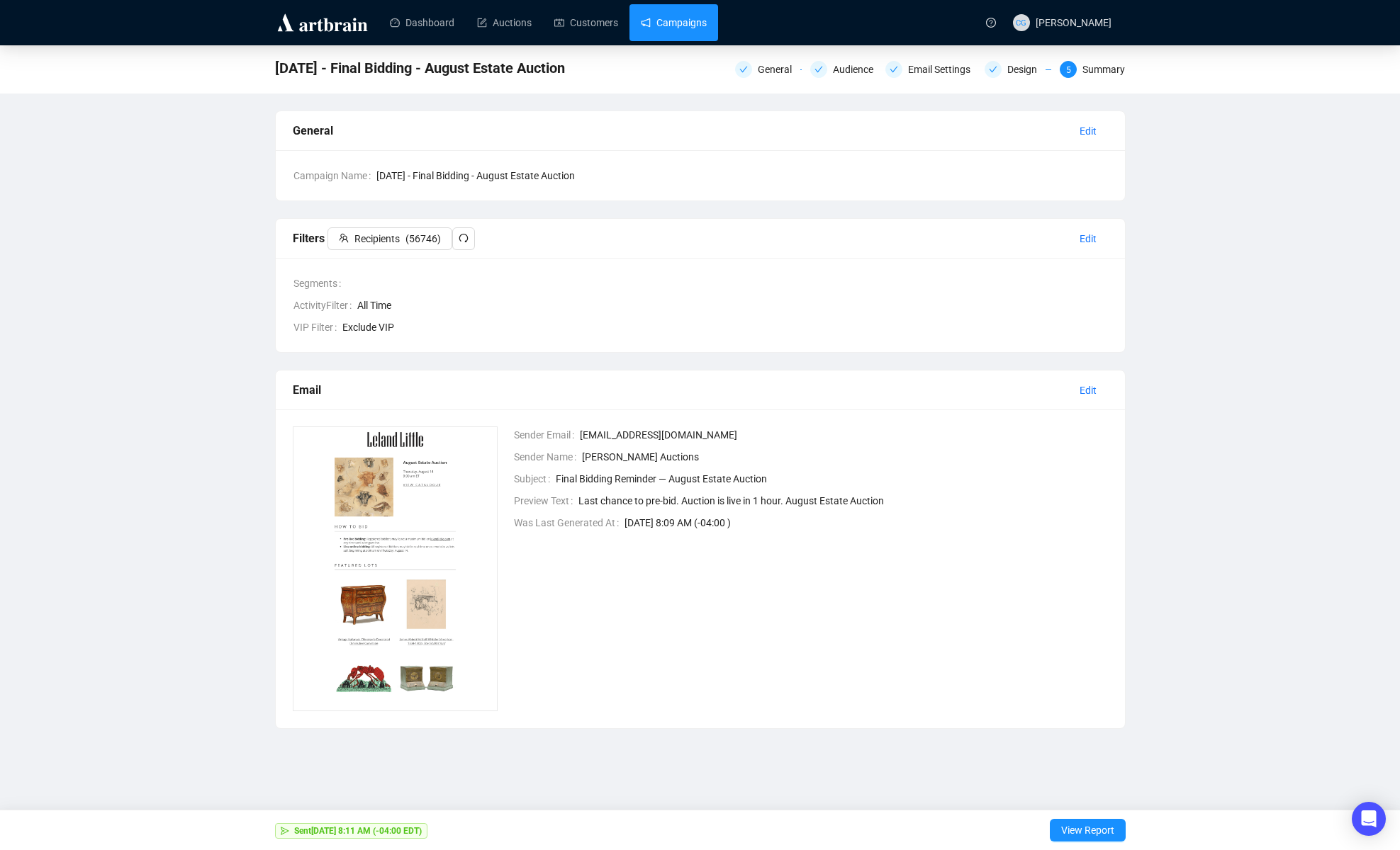
click at [706, 18] on link "Campaigns" at bounding box center [673, 22] width 66 height 37
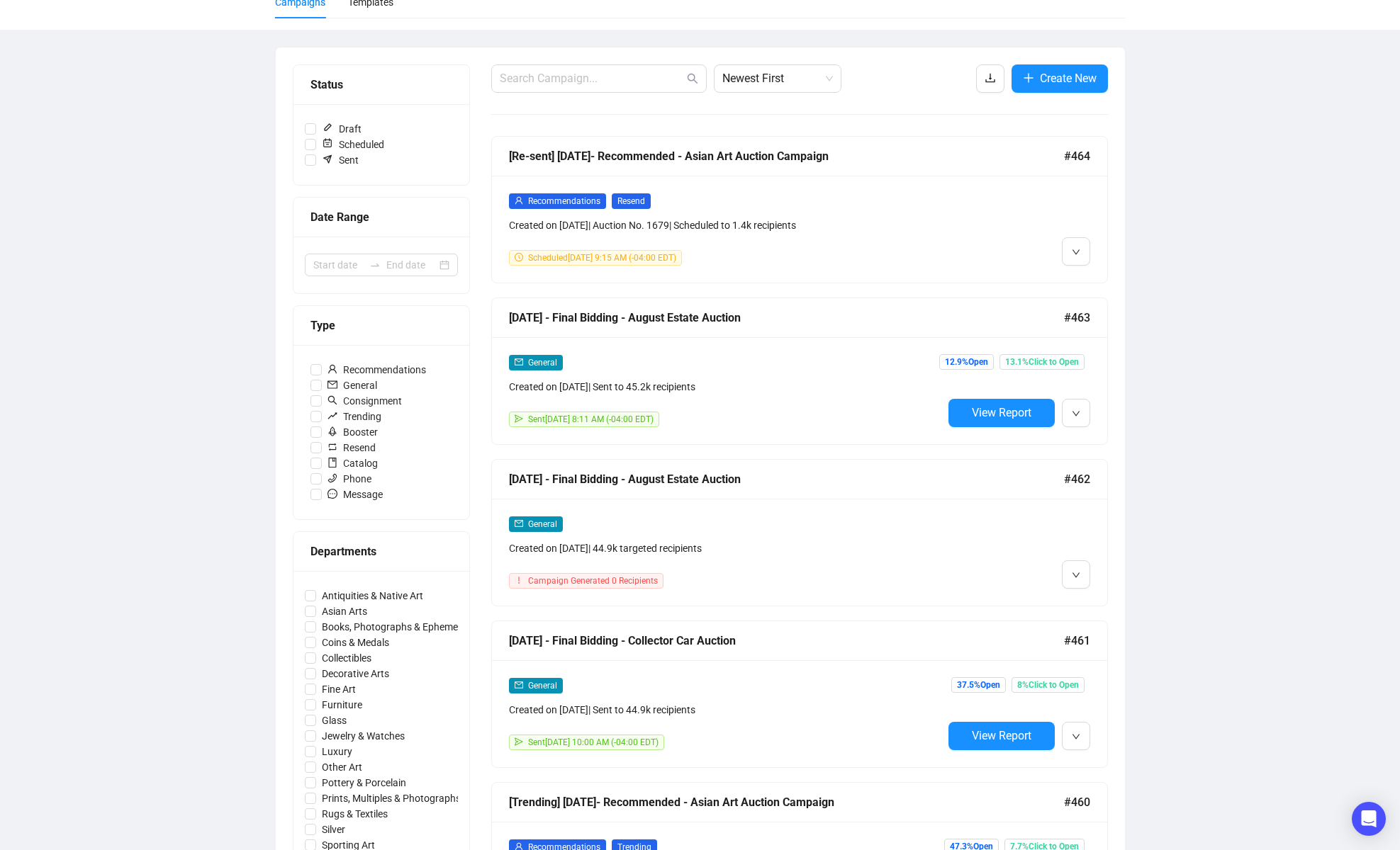
scroll to position [132, 0]
